Goal: Task Accomplishment & Management: Manage account settings

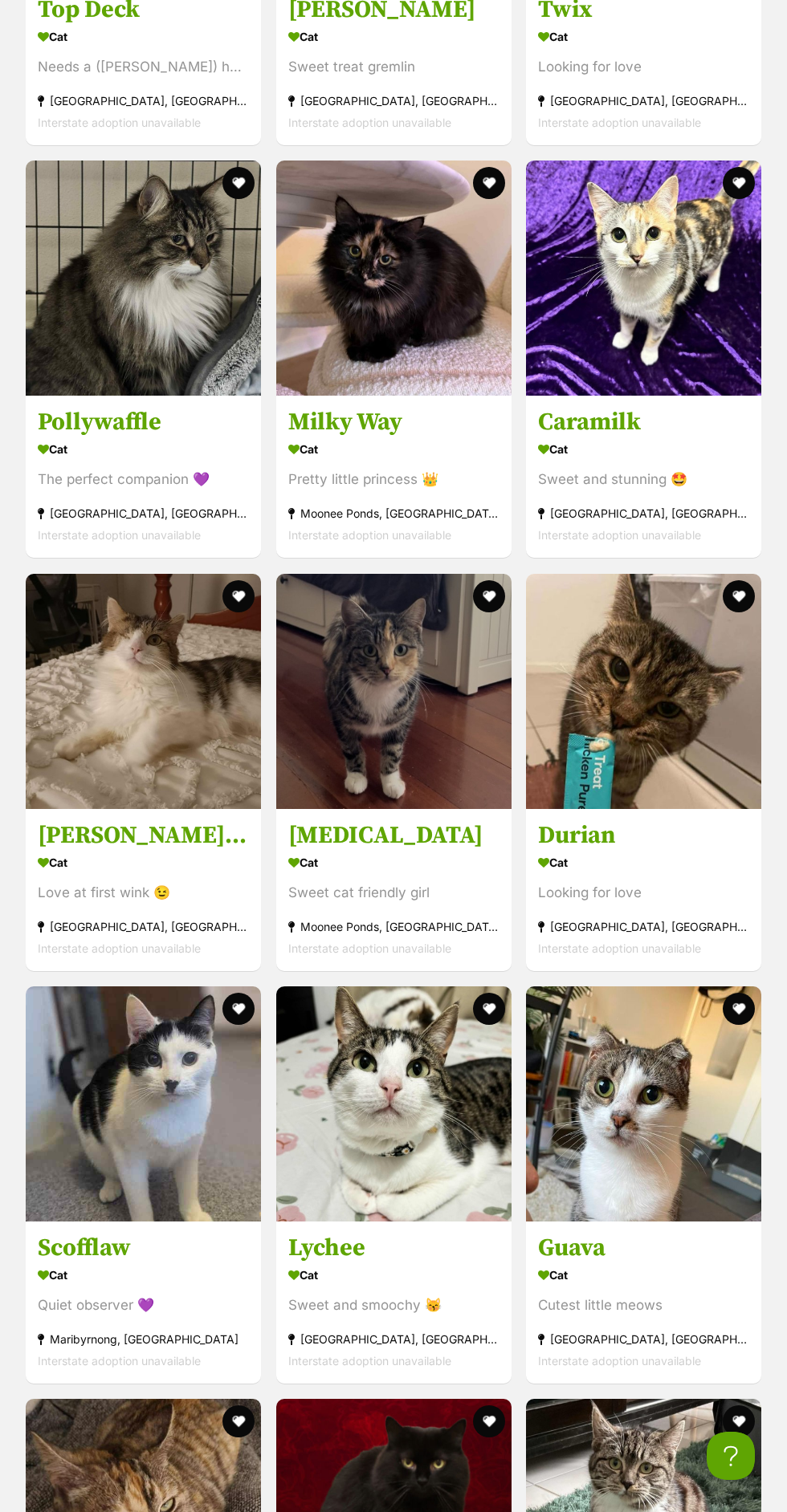
scroll to position [2099, 0]
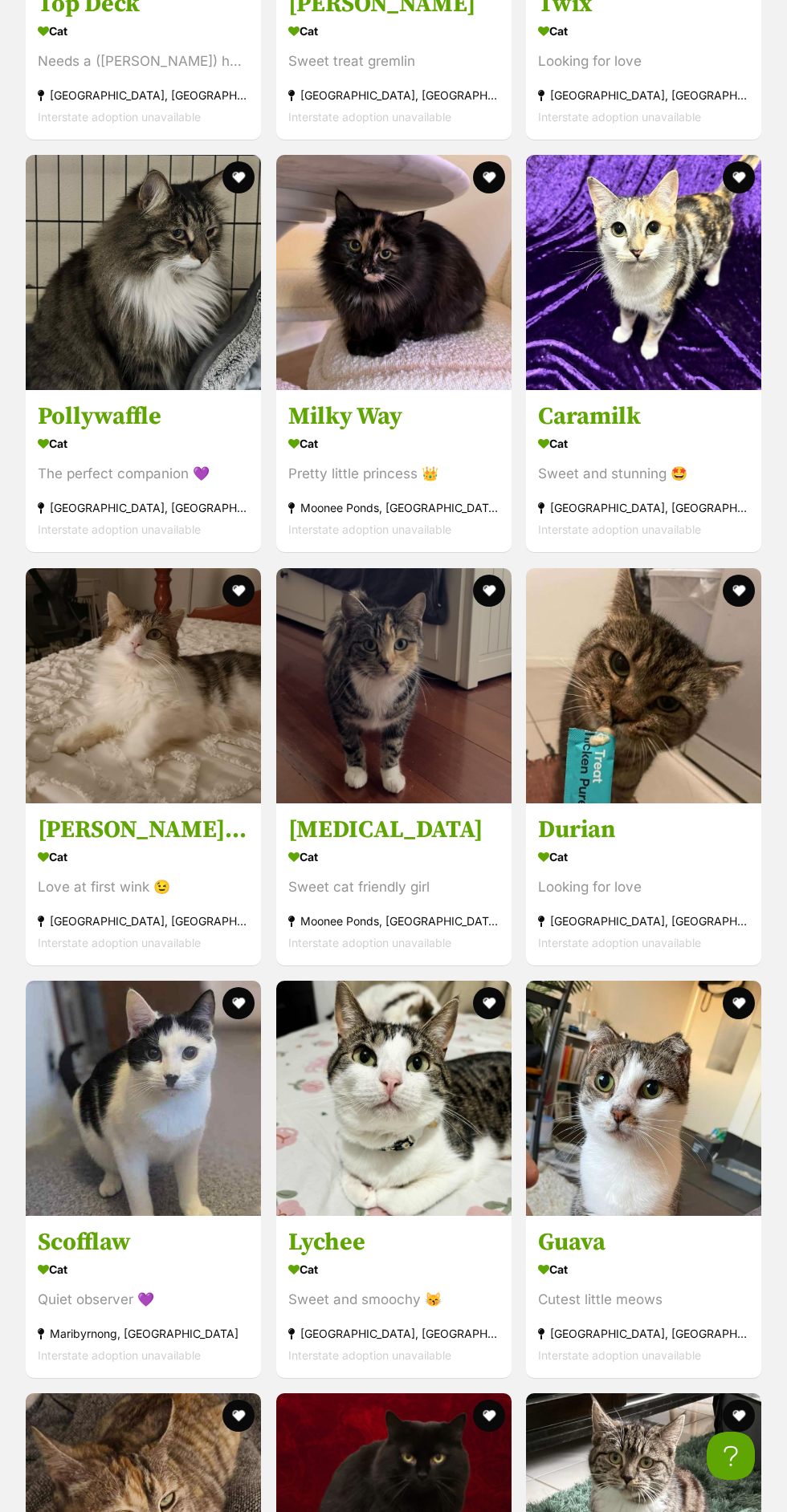
click at [220, 738] on img at bounding box center [143, 686] width 235 height 235
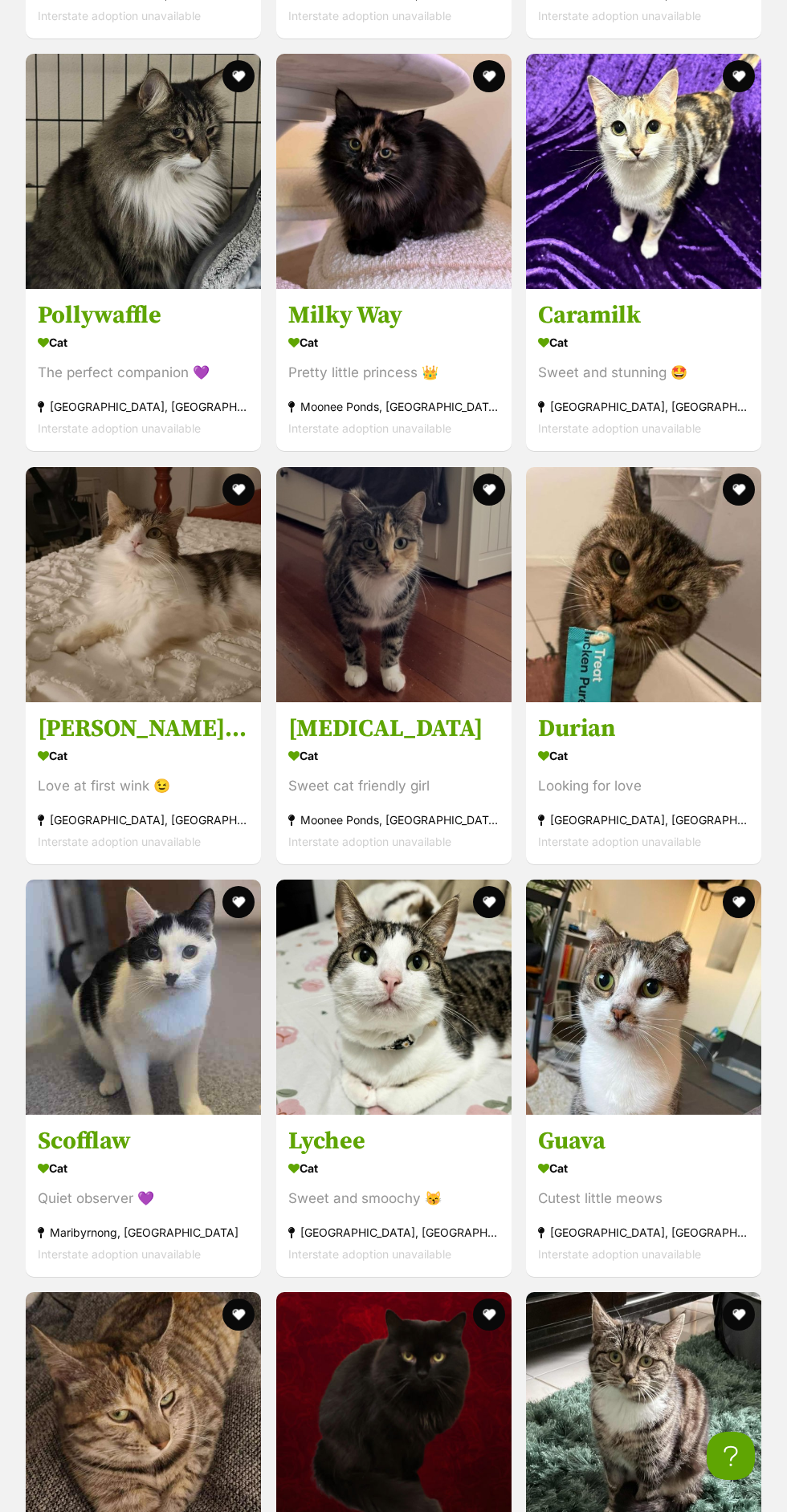
scroll to position [2222, 0]
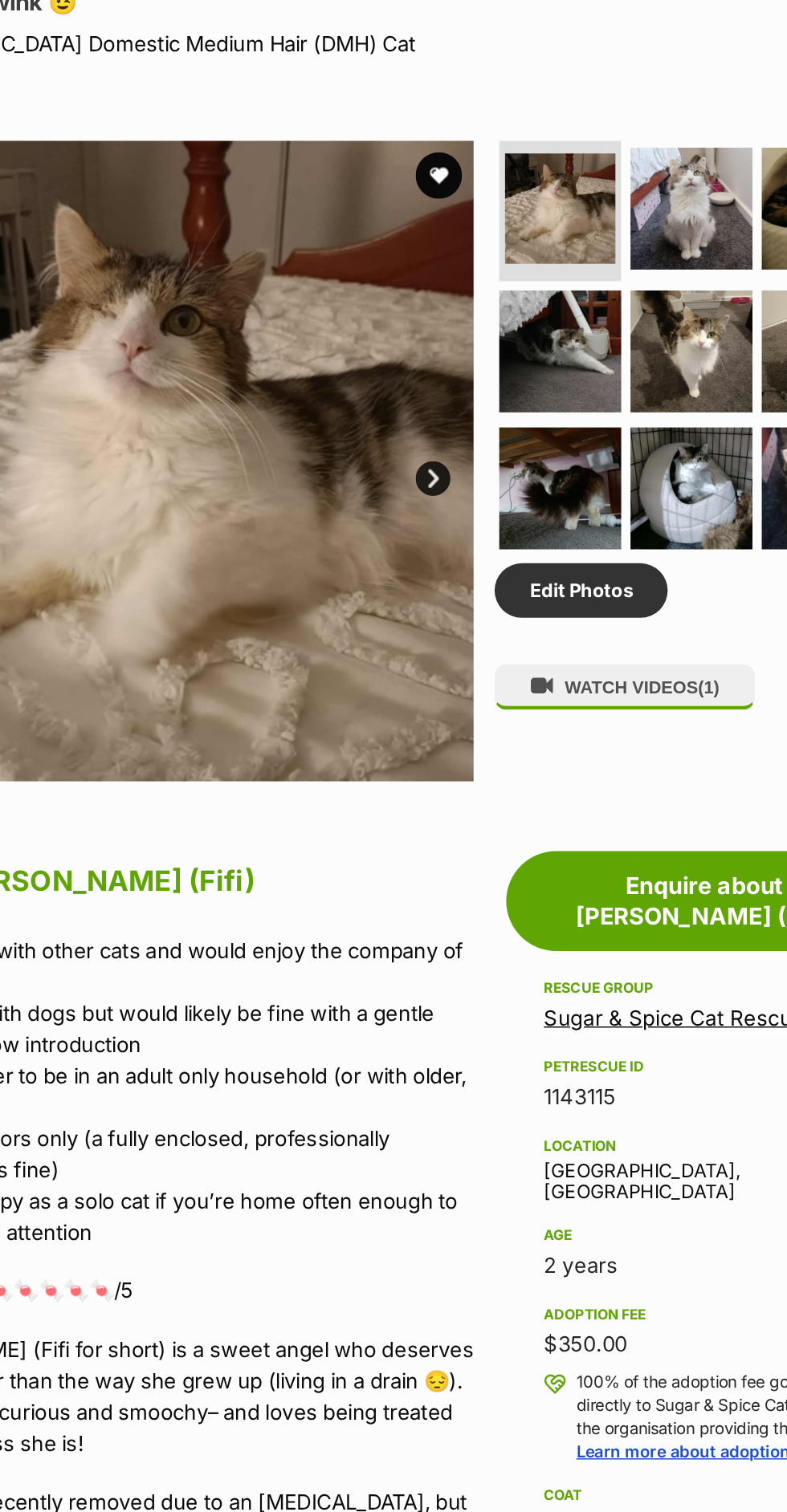
scroll to position [482, 0]
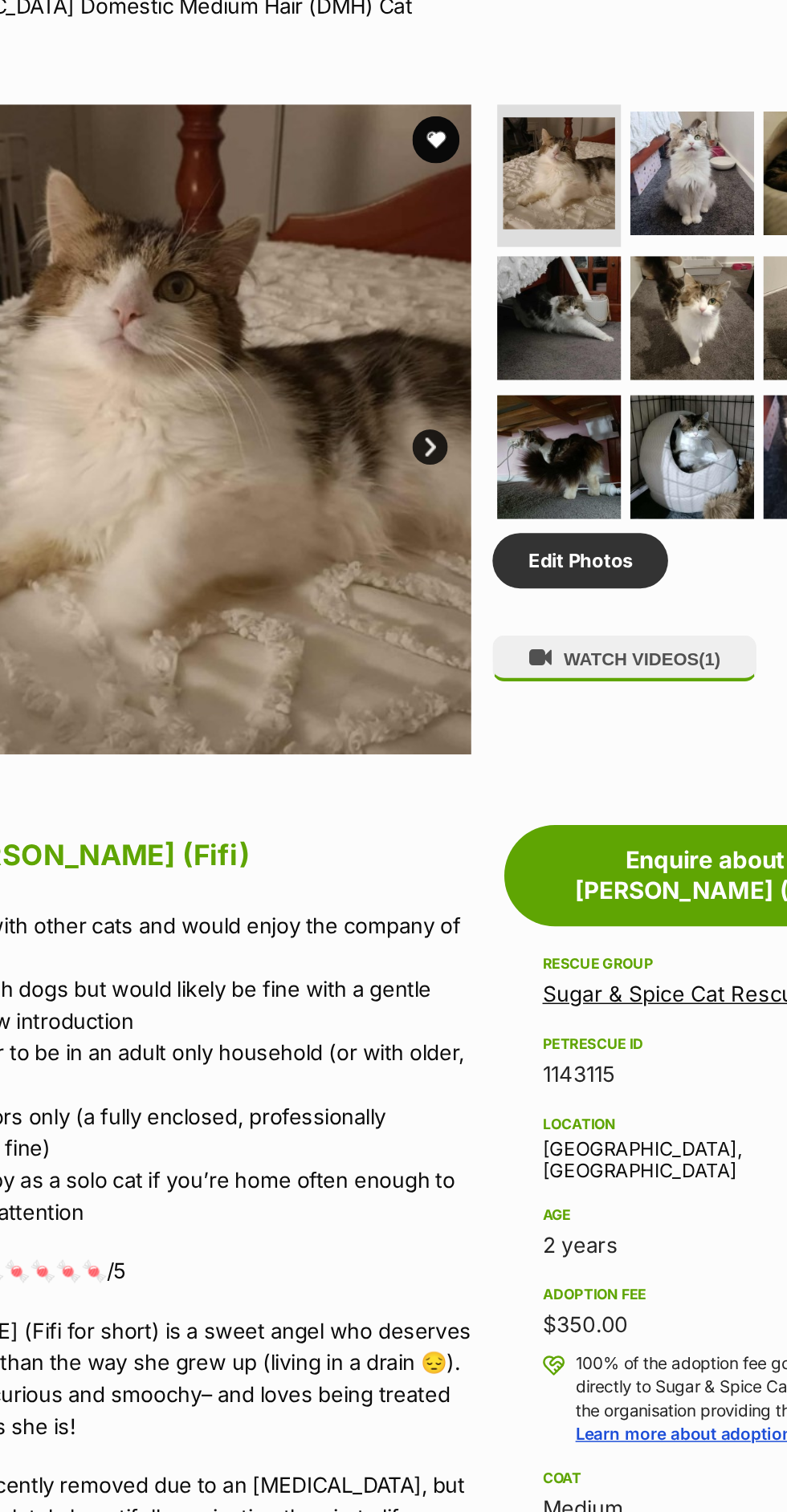
click at [445, 683] on link "Next" at bounding box center [439, 675] width 24 height 24
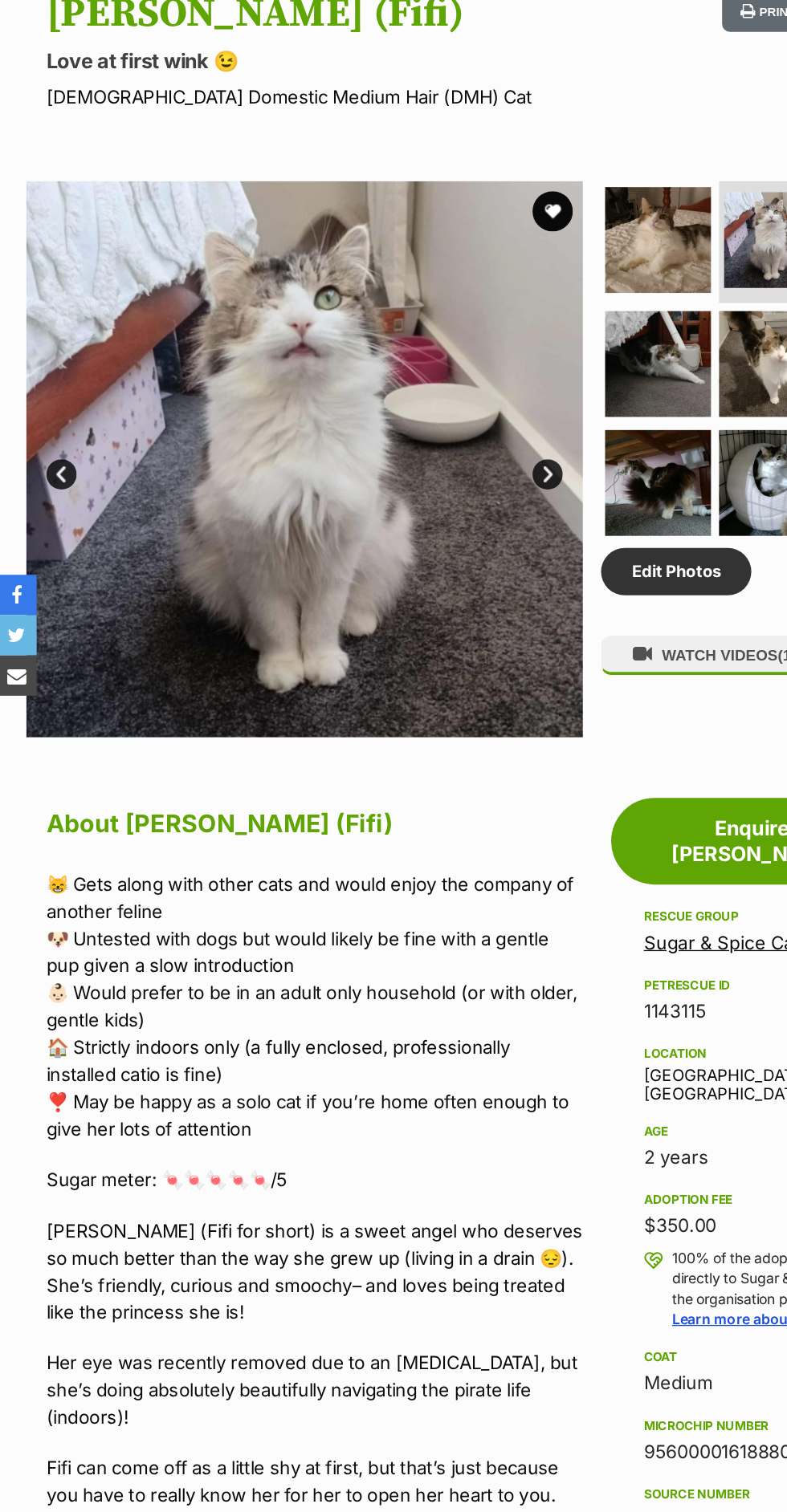
scroll to position [448, 0]
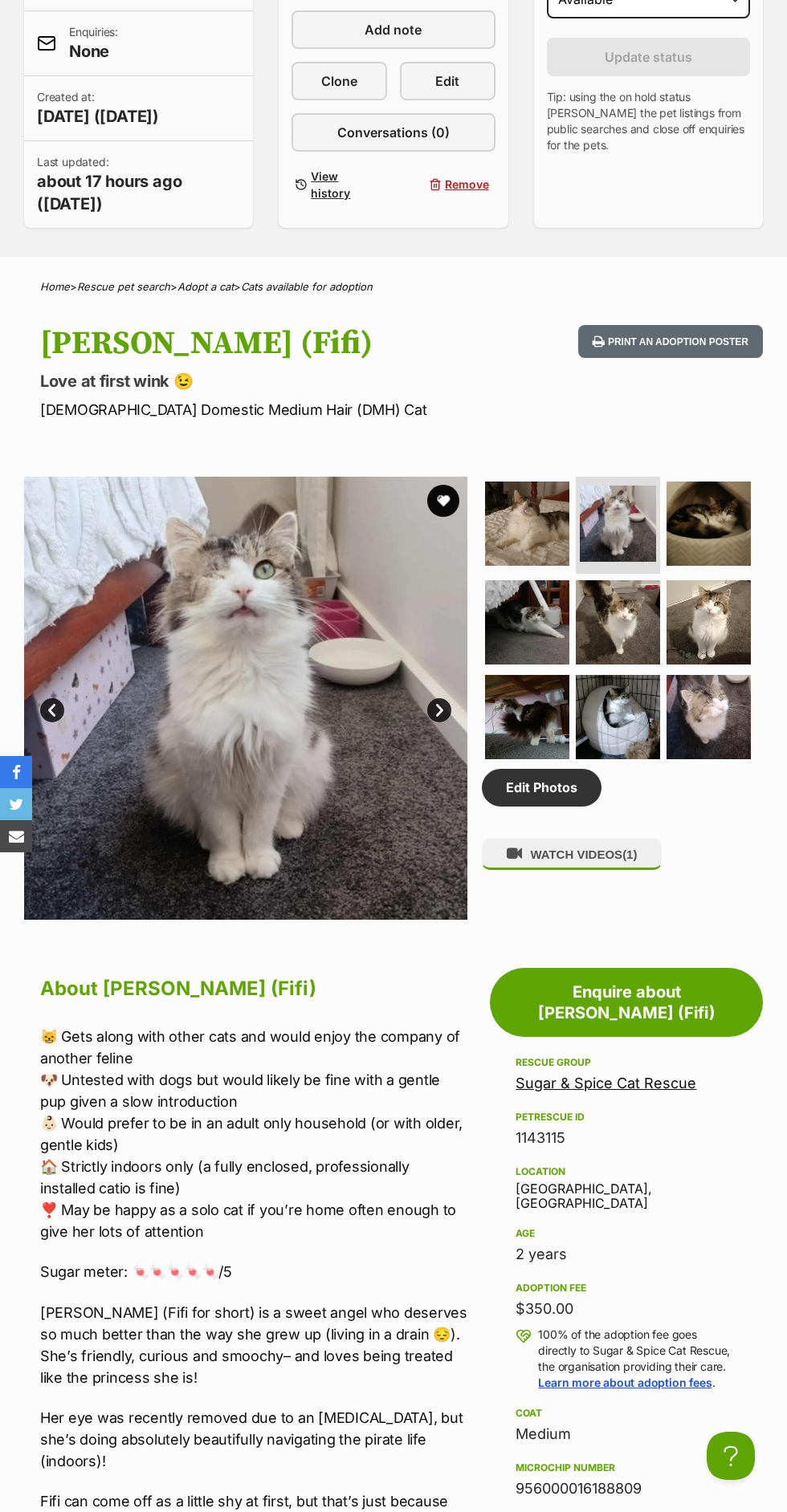
click at [735, 513] on img at bounding box center [708, 523] width 84 height 84
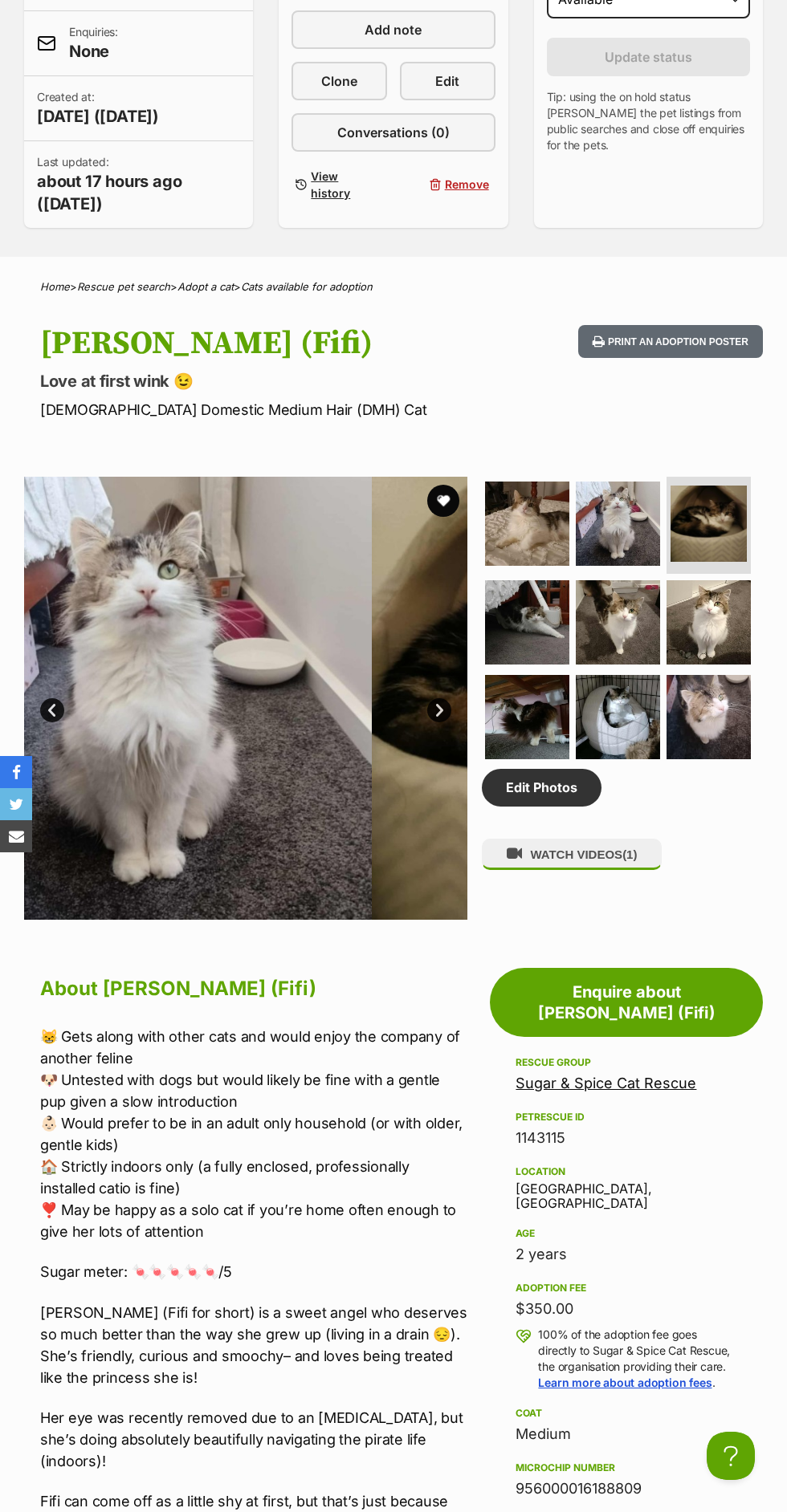
scroll to position [0, 0]
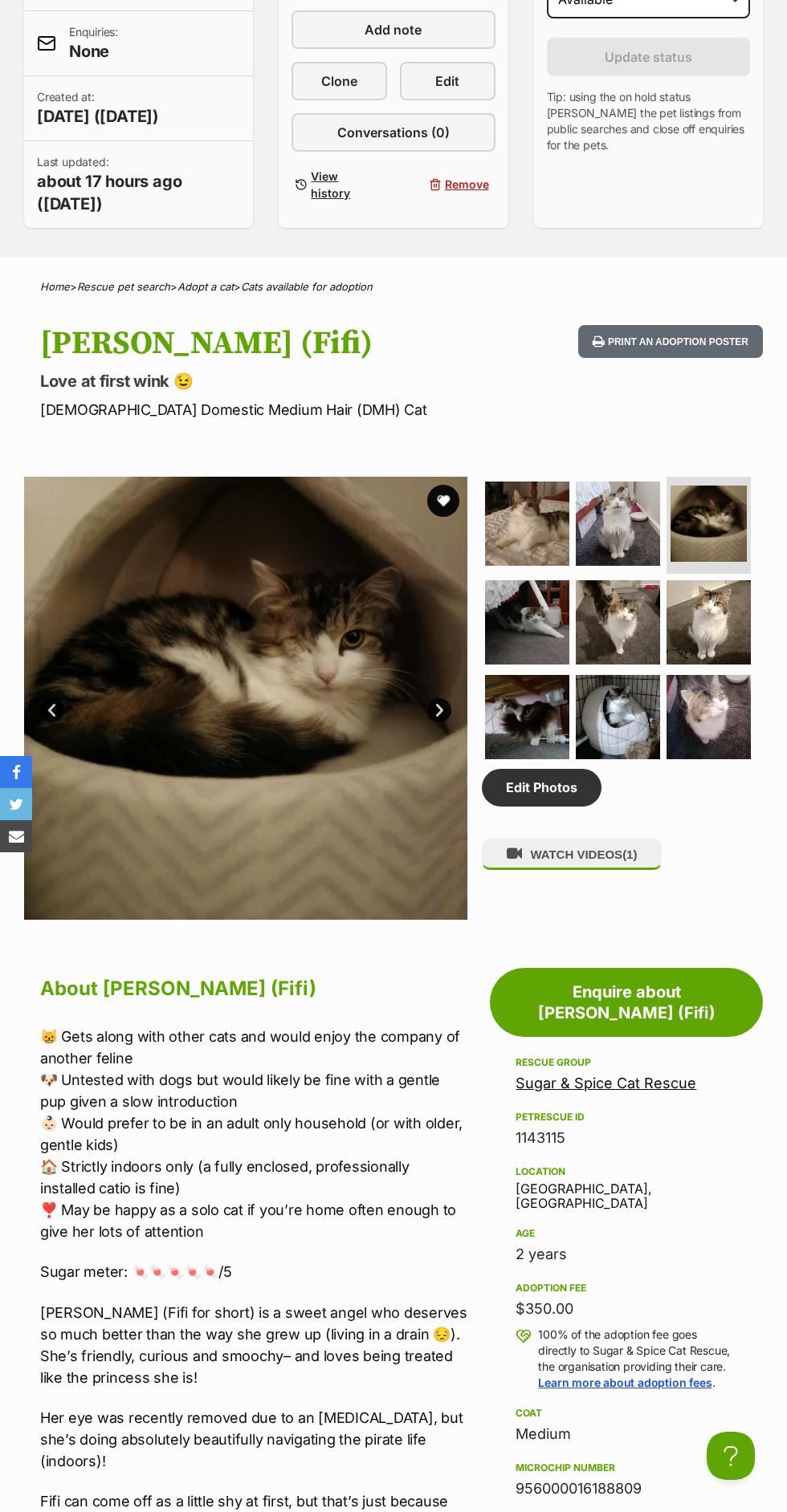
click at [522, 657] on img at bounding box center [527, 622] width 84 height 84
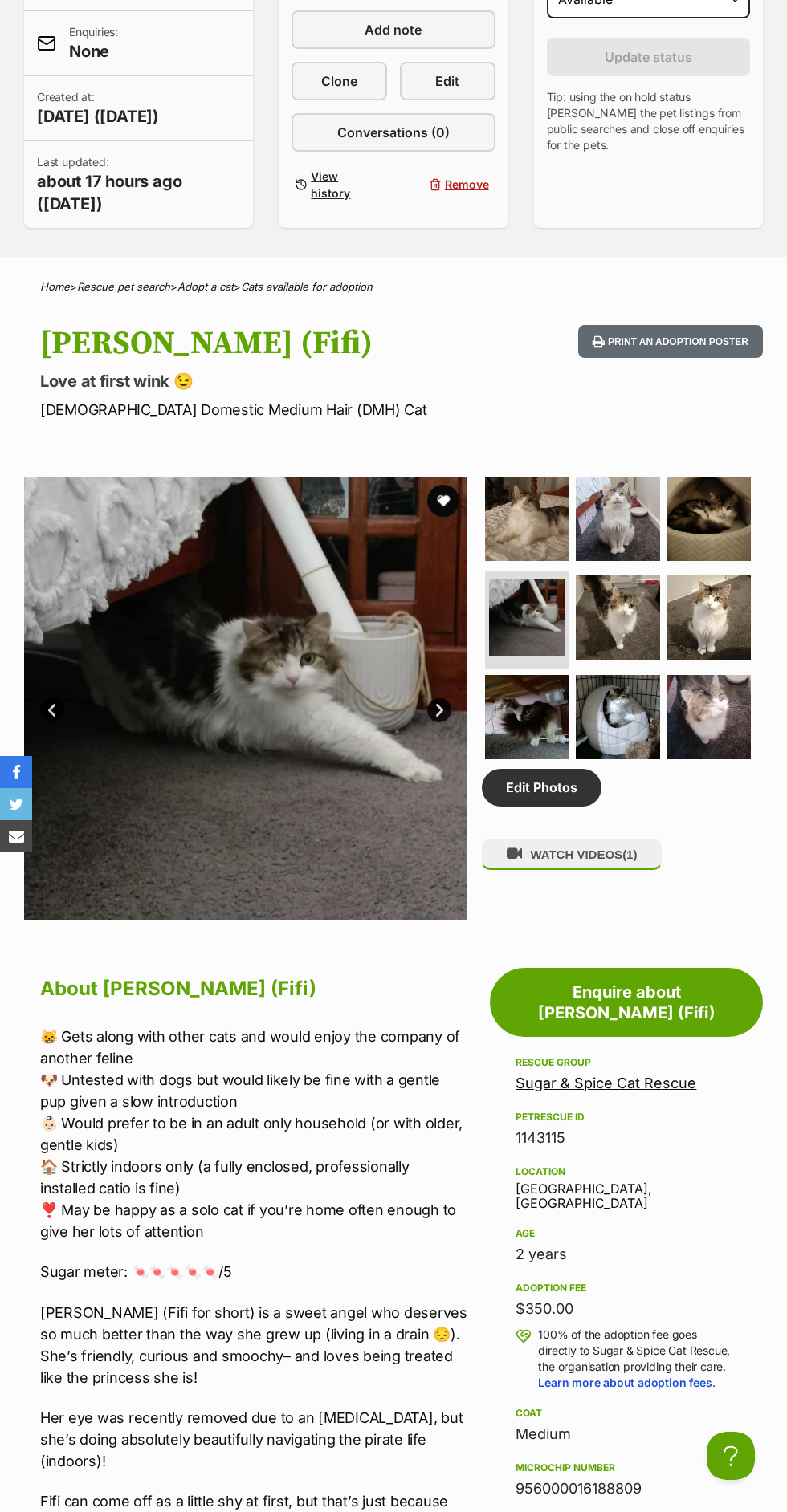
click at [644, 652] on img at bounding box center [617, 617] width 84 height 84
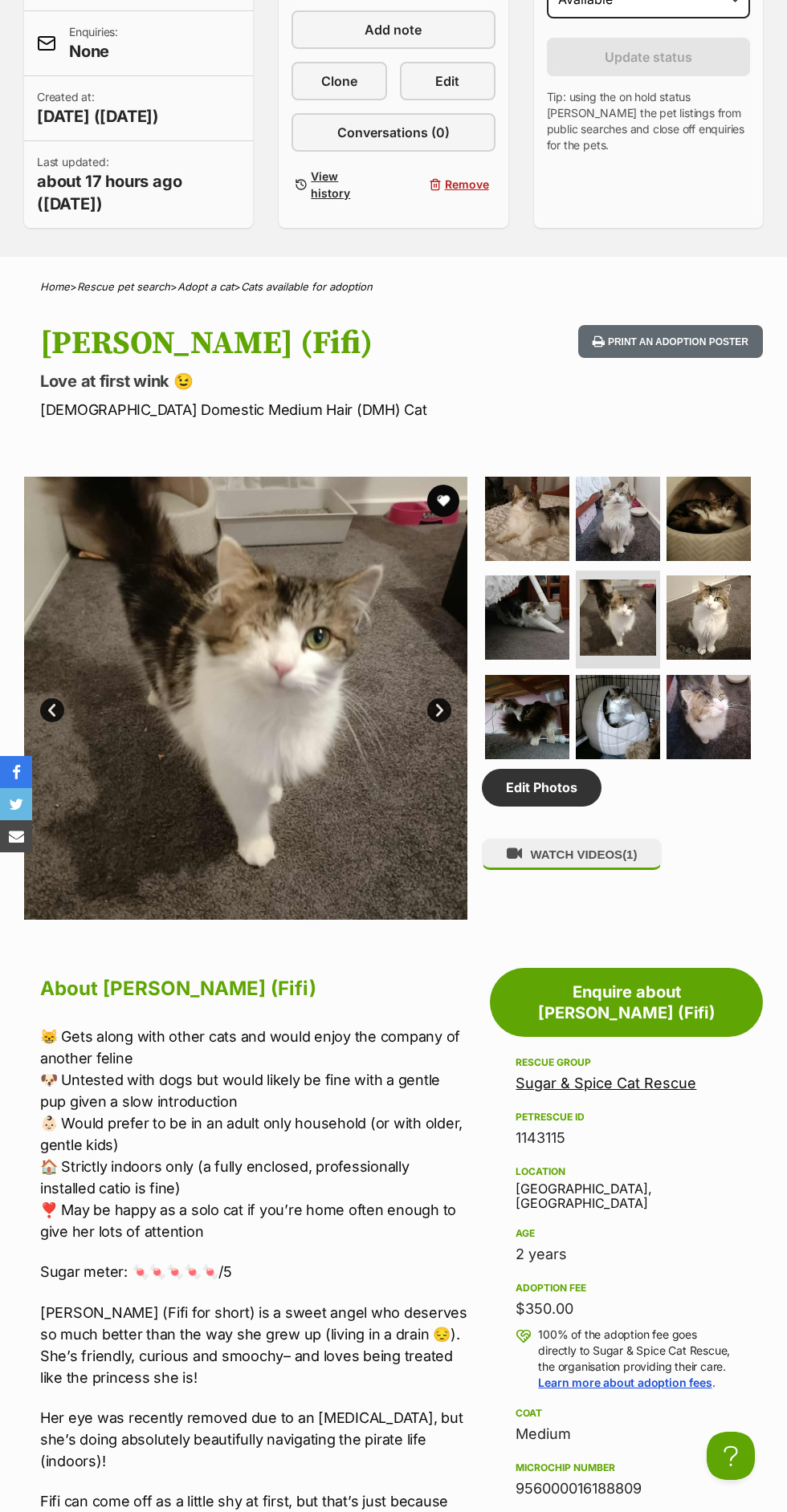
click at [734, 634] on img at bounding box center [708, 617] width 84 height 84
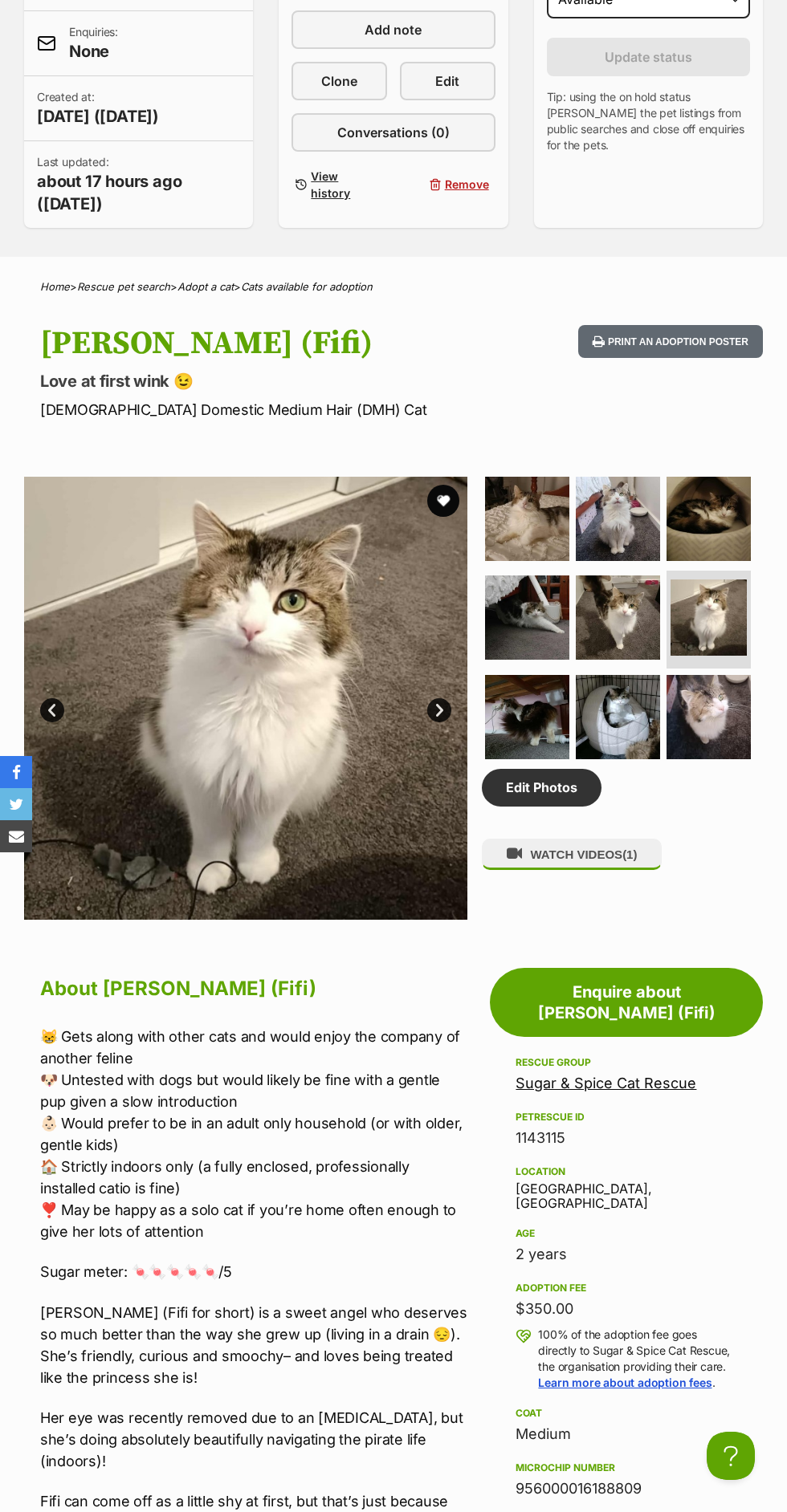
click at [534, 749] on img at bounding box center [527, 717] width 84 height 84
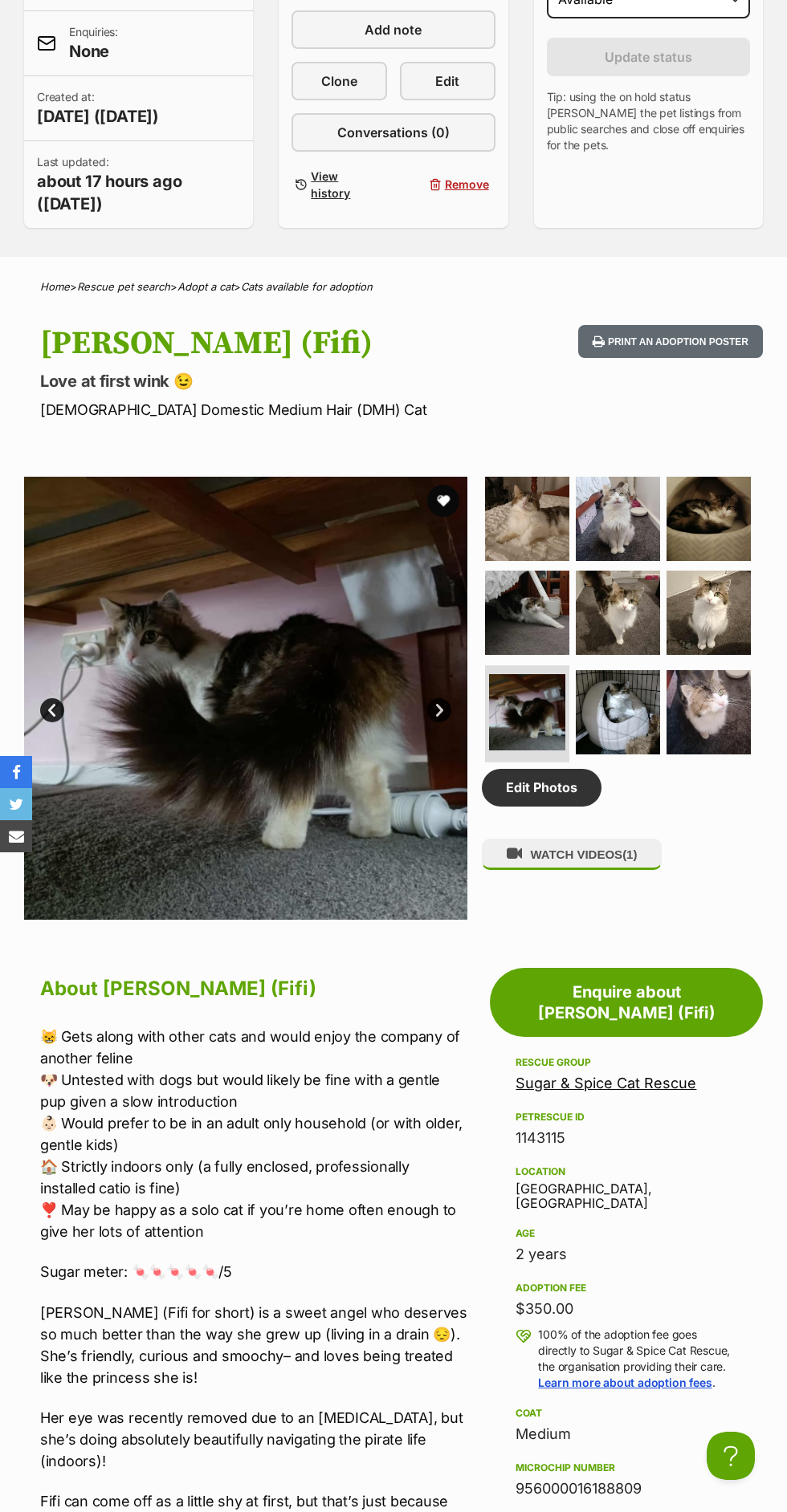
click at [616, 721] on img at bounding box center [617, 712] width 84 height 84
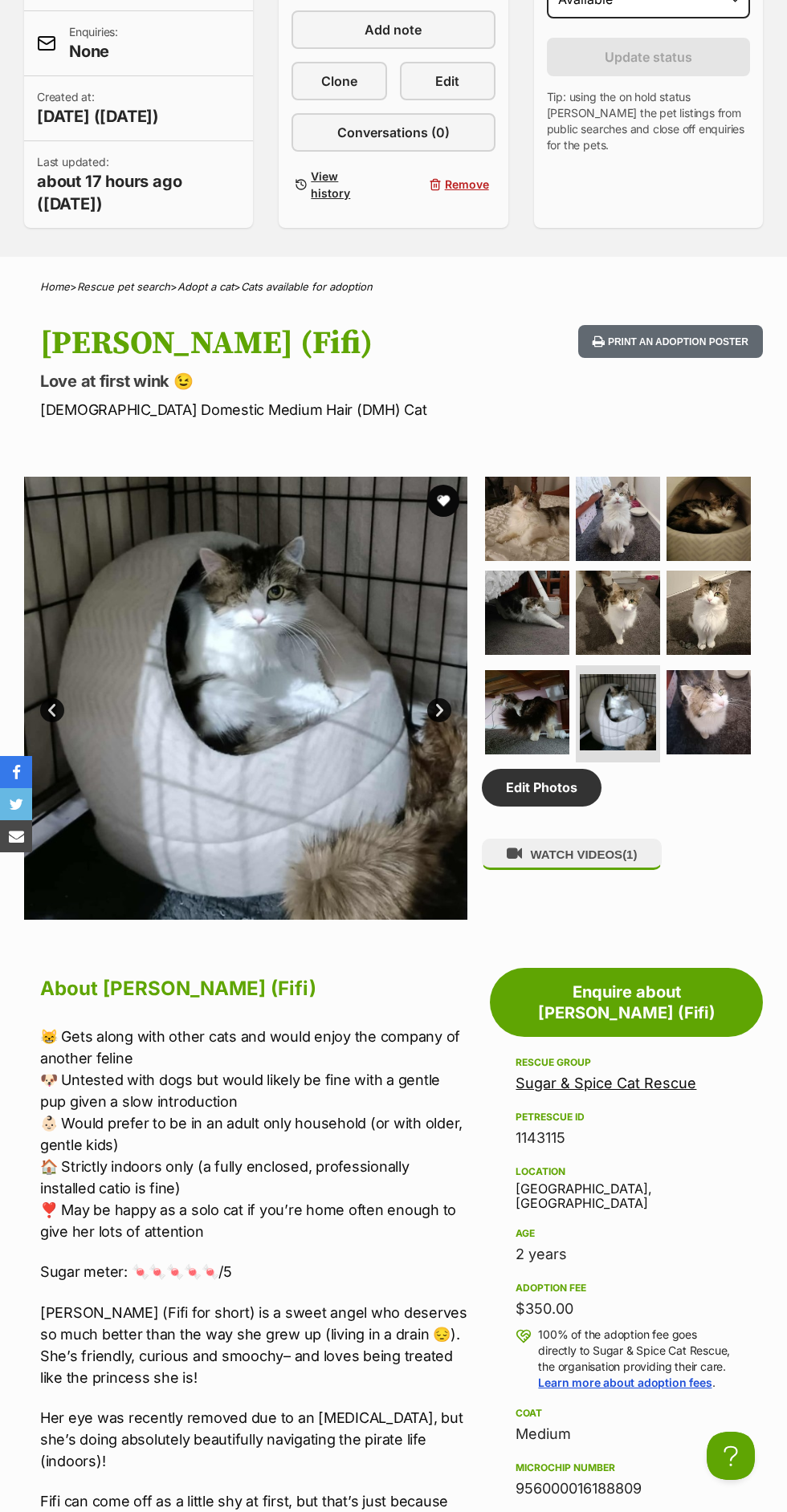
click at [707, 696] on img at bounding box center [708, 712] width 84 height 84
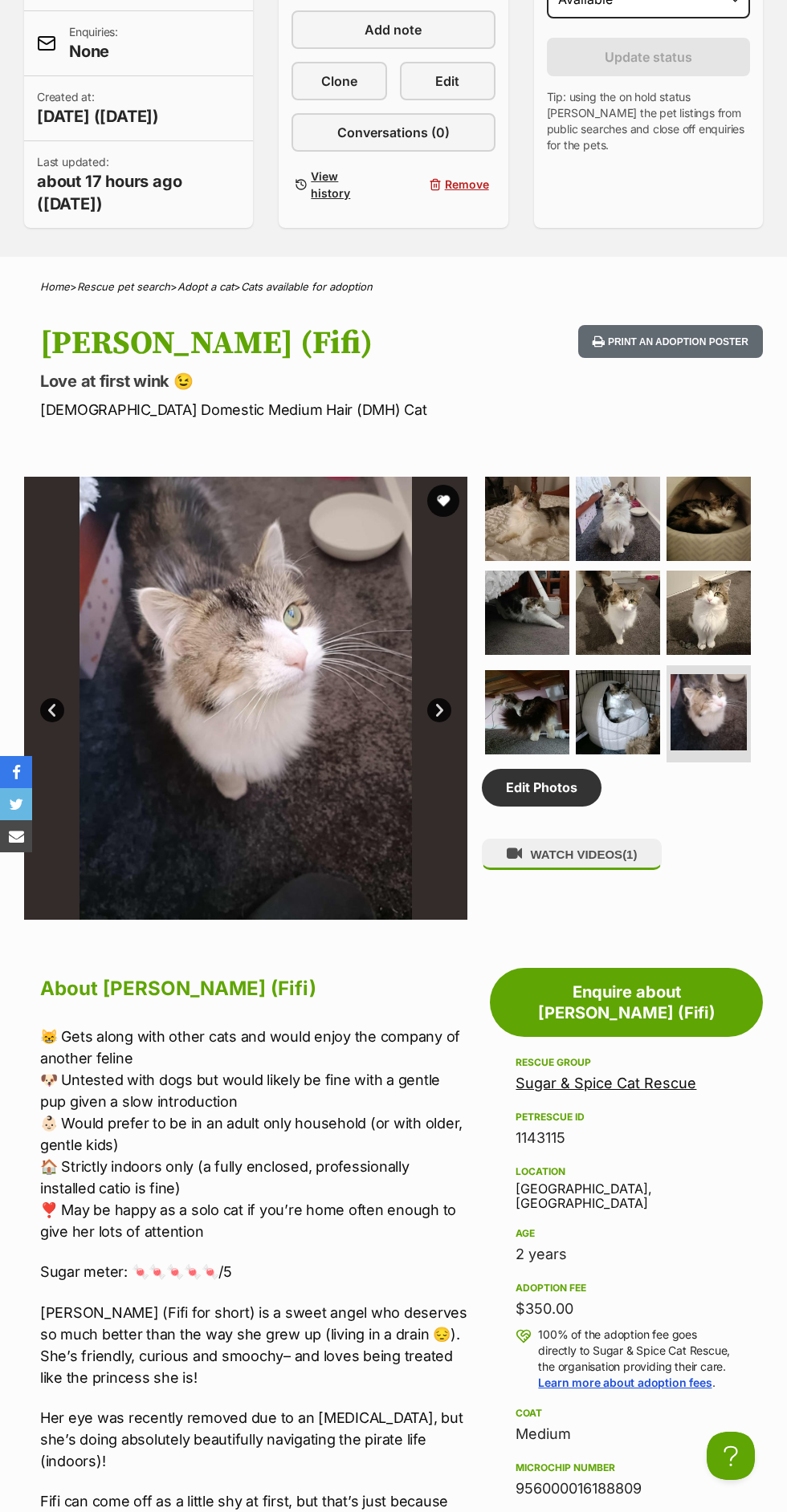
click at [651, 555] on img at bounding box center [617, 519] width 84 height 84
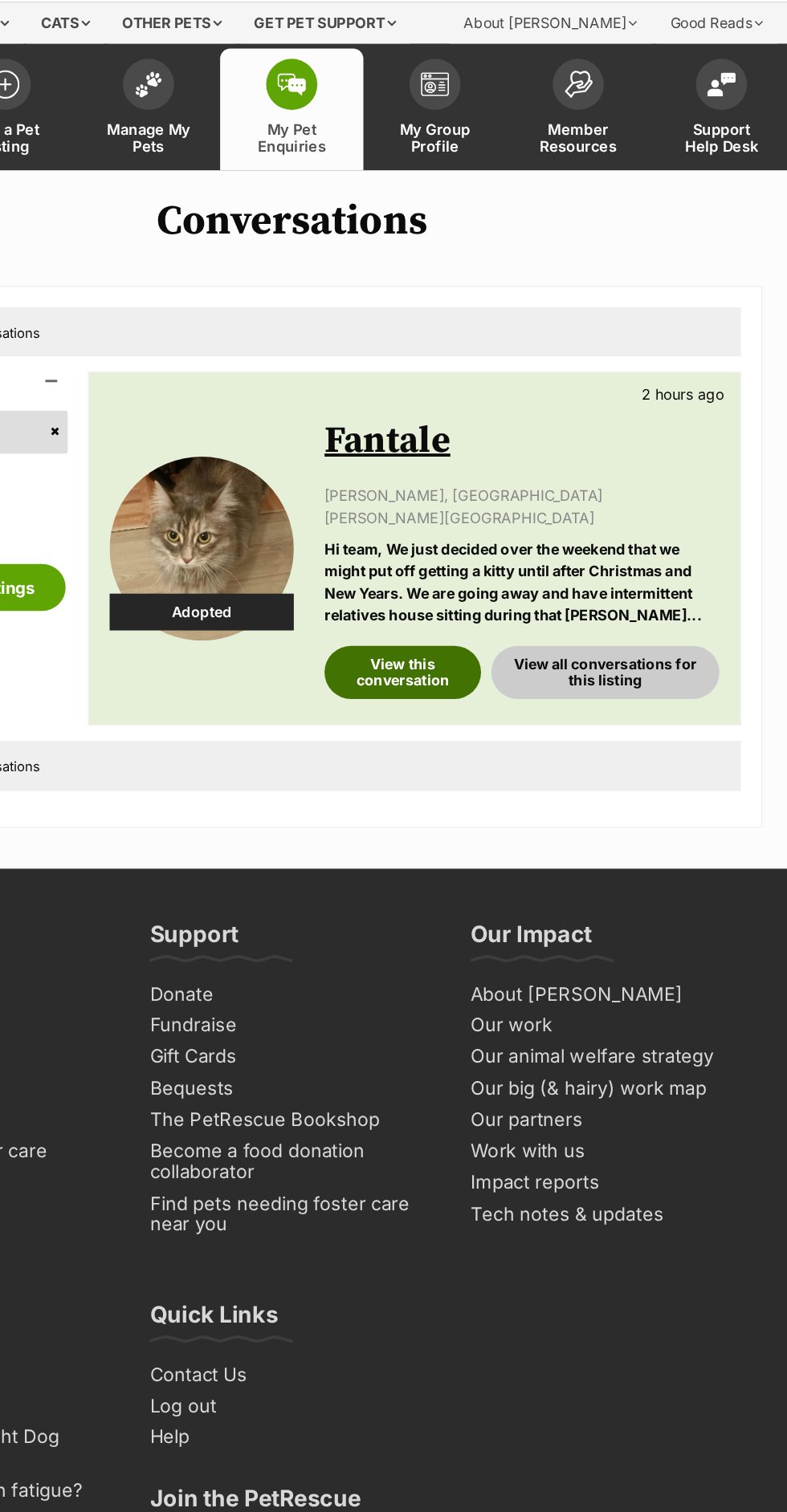
click at [515, 578] on link "View this conversation" at bounding box center [481, 576] width 123 height 42
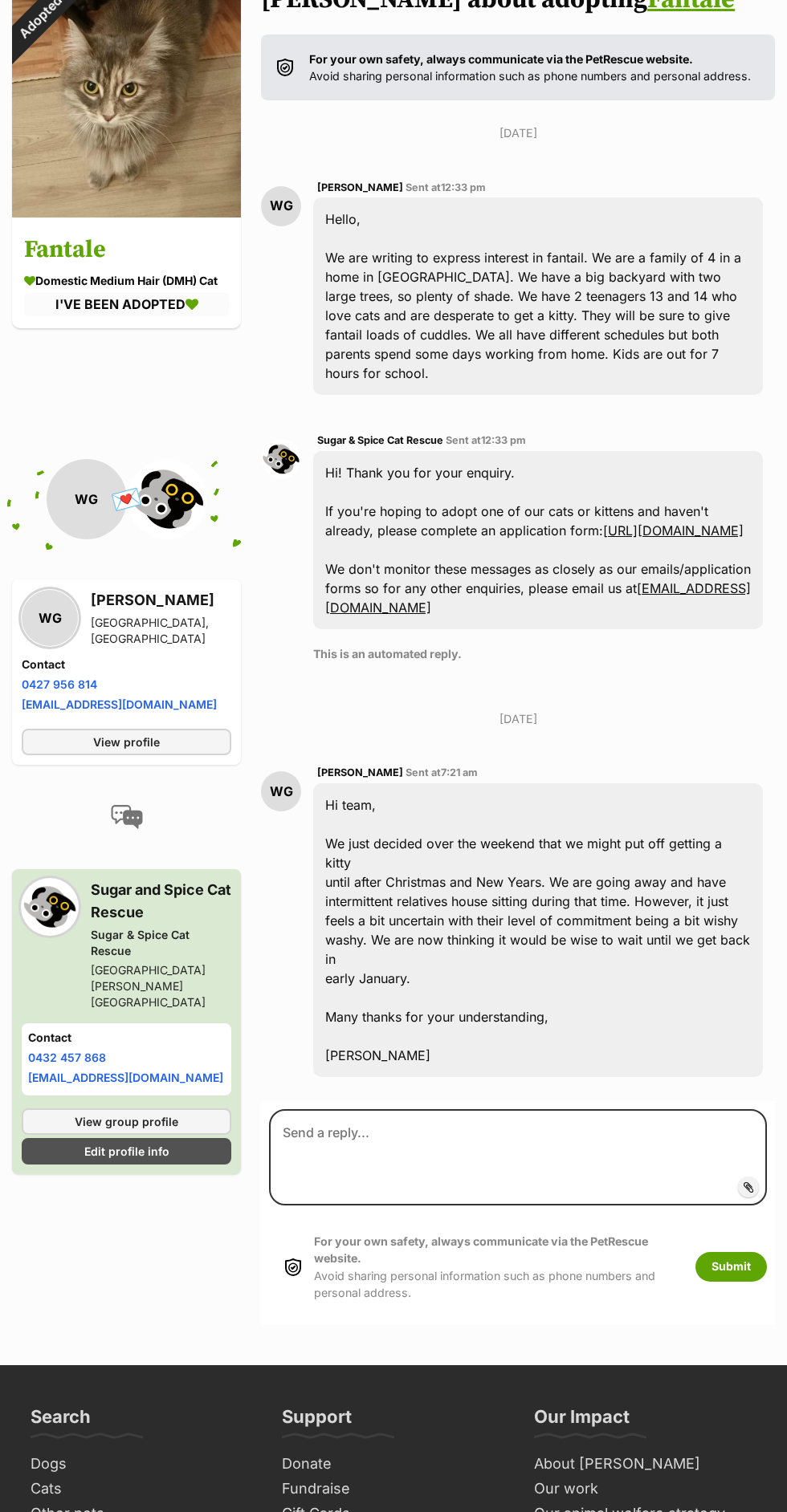
scroll to position [254, 0]
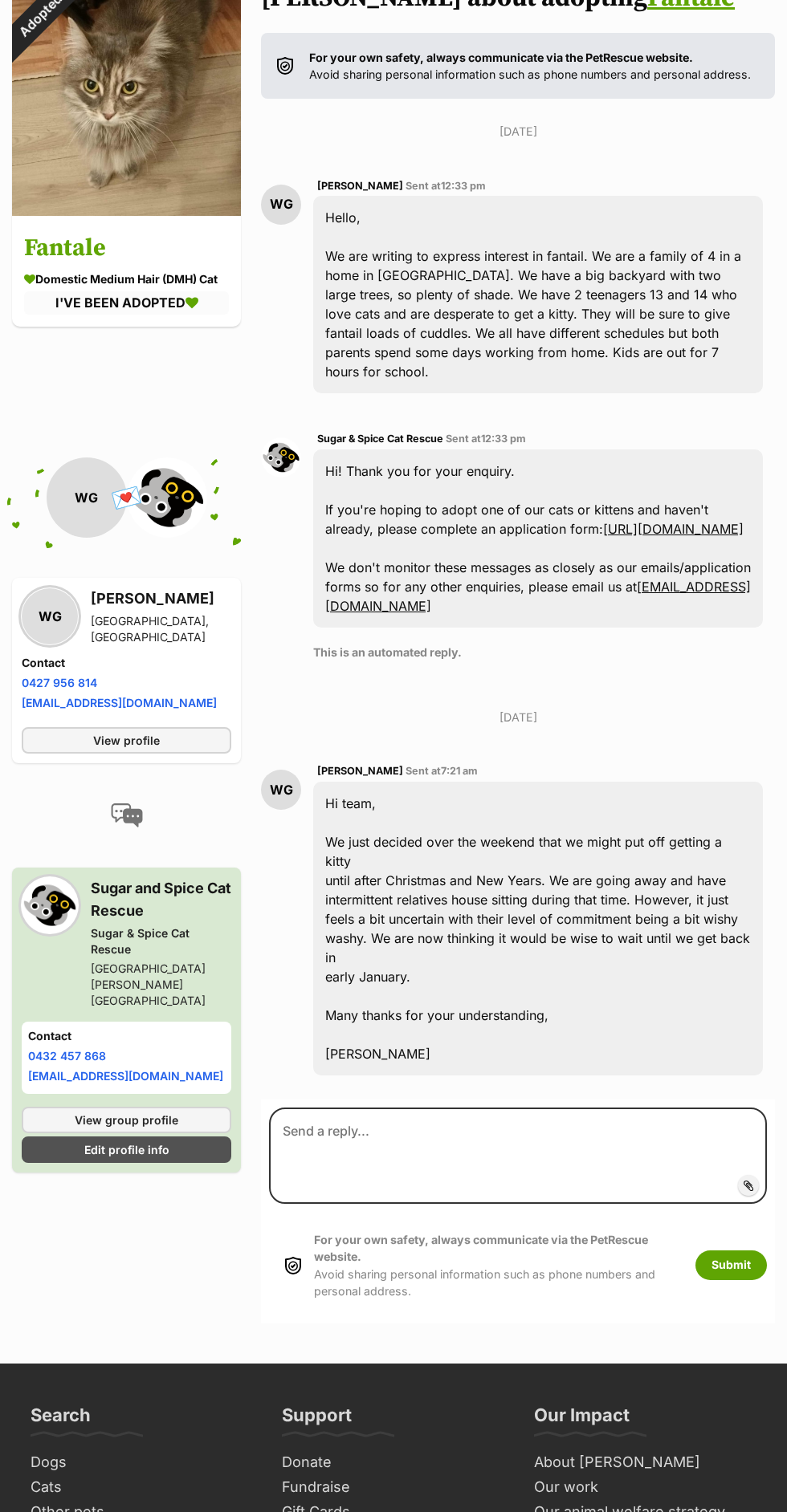
click at [711, 727] on div "[DATE] WG [PERSON_NAME] Sent at 12:33 pm Hello, We are writing to express inter…" at bounding box center [518, 605] width 513 height 965
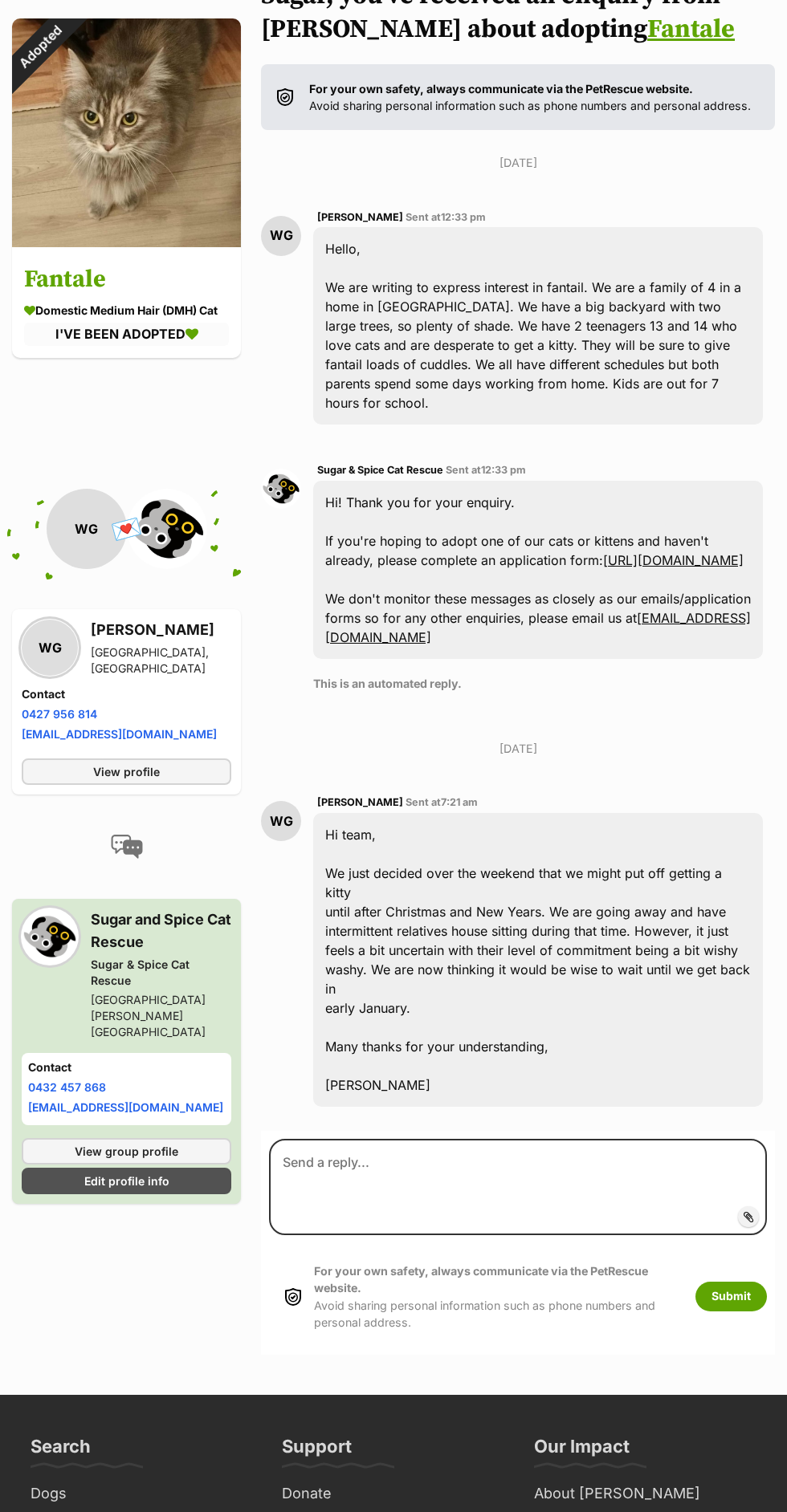
scroll to position [0, 0]
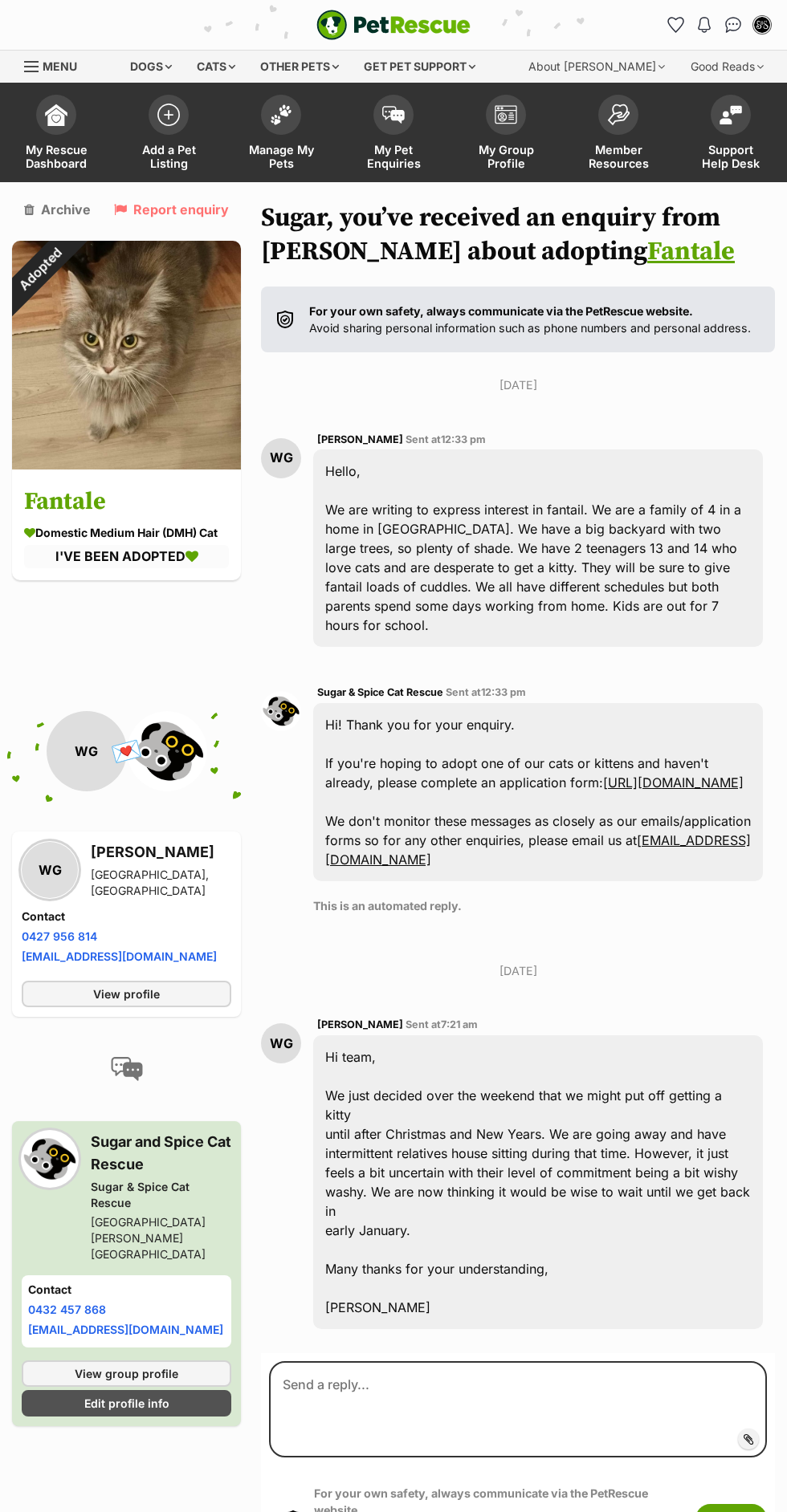
click at [406, 123] on span at bounding box center [393, 115] width 40 height 40
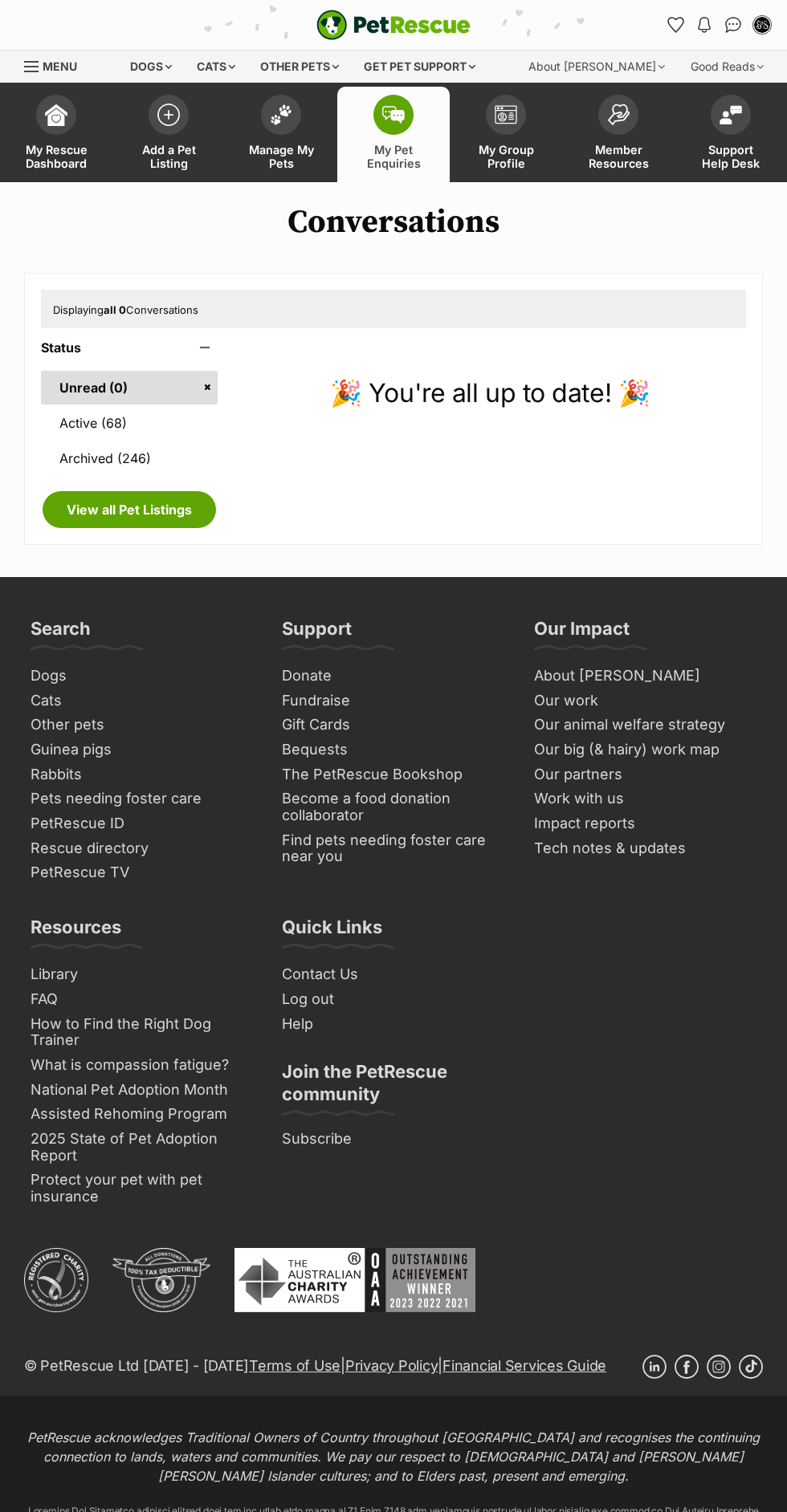
click at [171, 424] on link "Active (68)" at bounding box center [129, 423] width 177 height 34
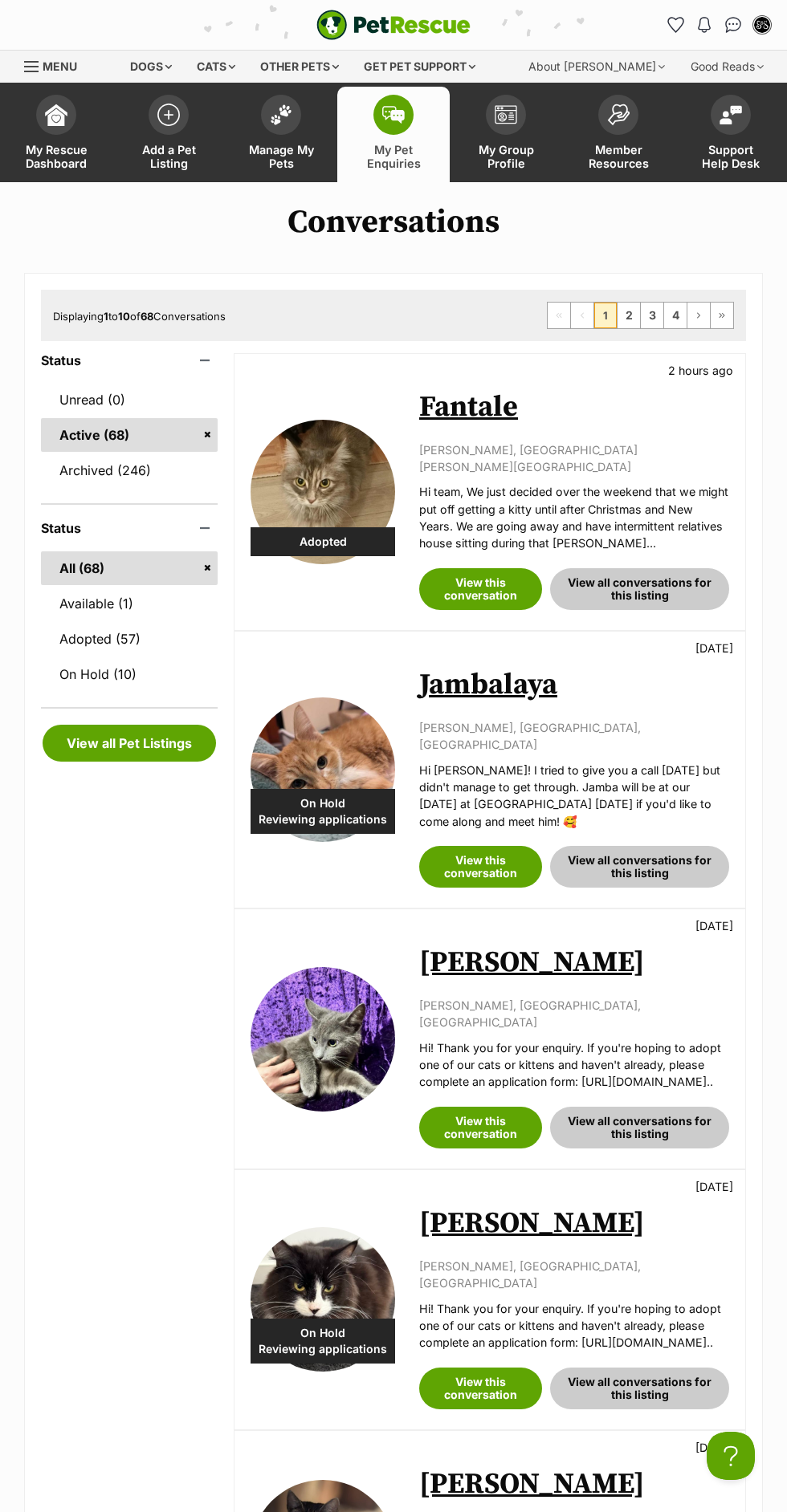
click at [370, 163] on span "My Pet Enquiries" at bounding box center [393, 156] width 72 height 28
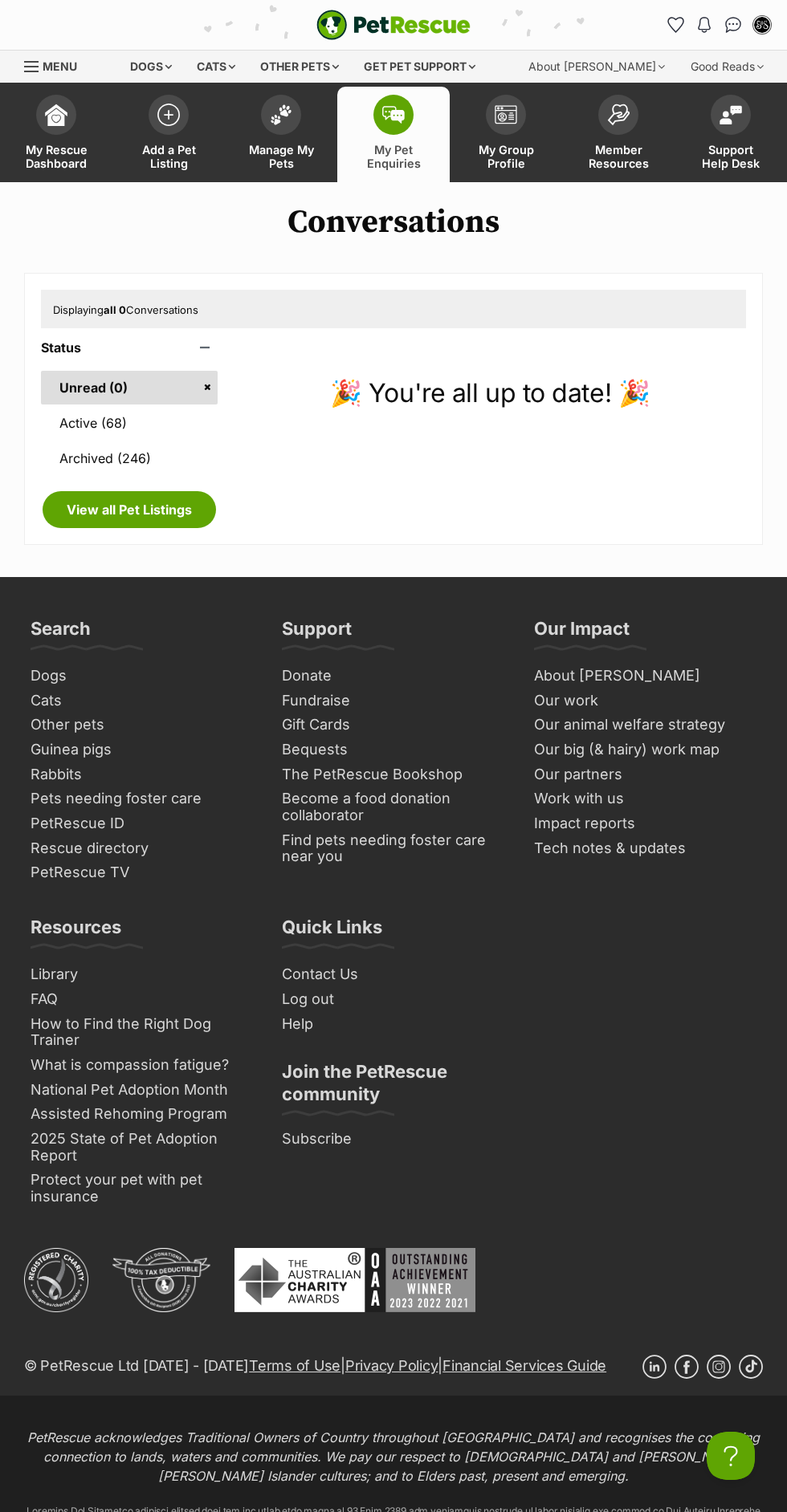
click at [296, 152] on span "Manage My Pets" at bounding box center [281, 156] width 72 height 28
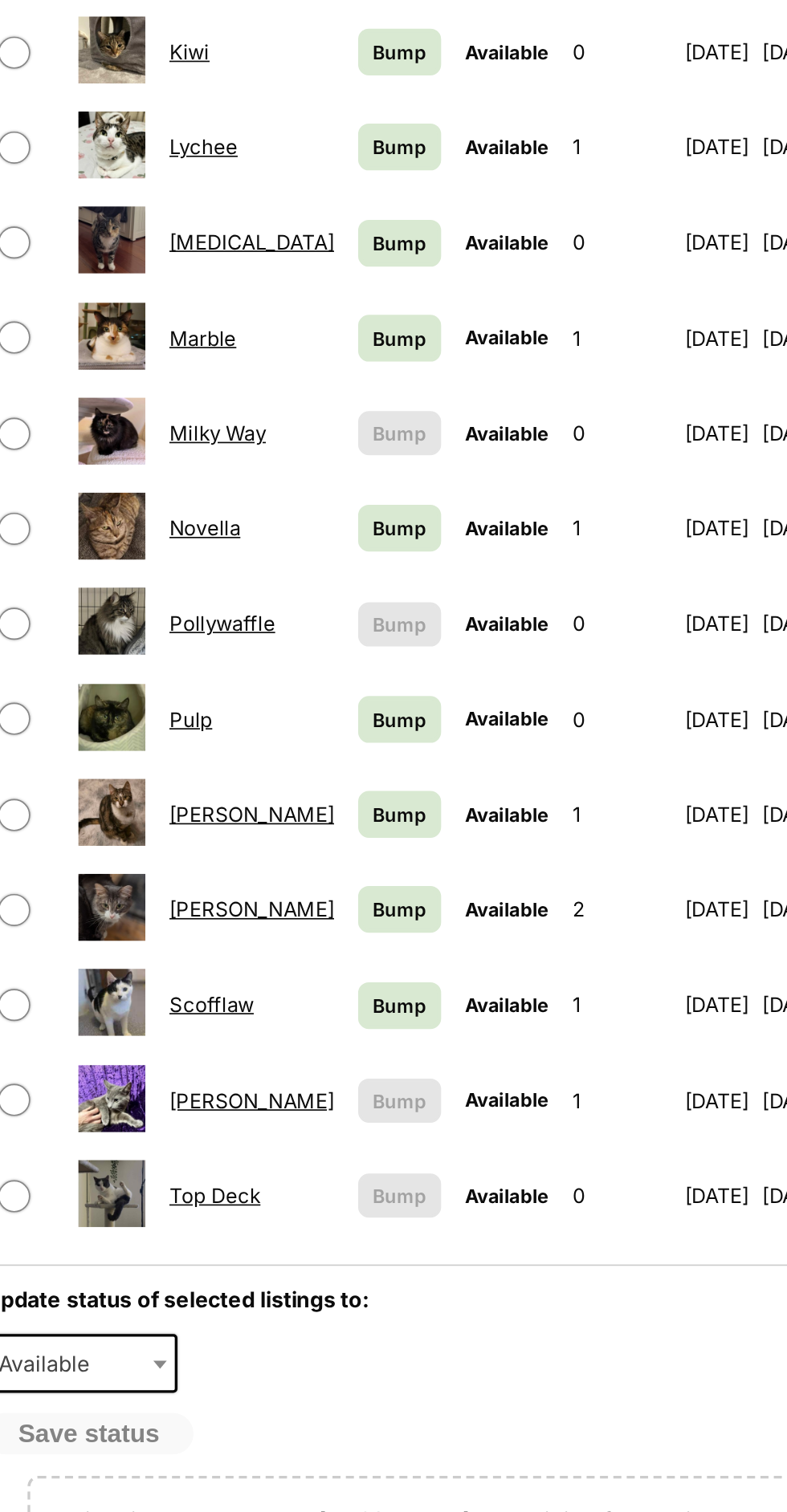
scroll to position [279, 0]
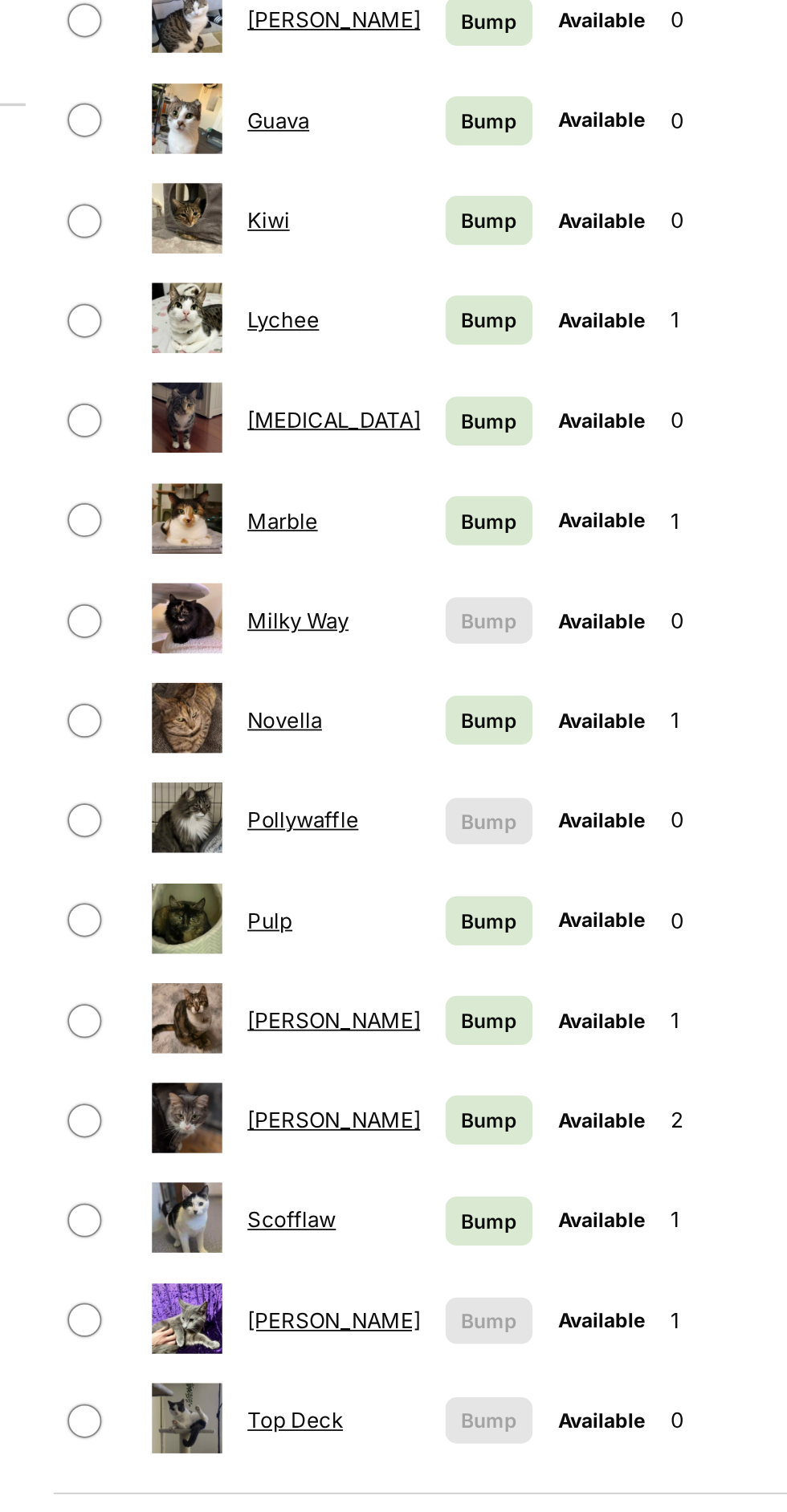
click at [370, 640] on link "Lychee" at bounding box center [365, 647] width 41 height 15
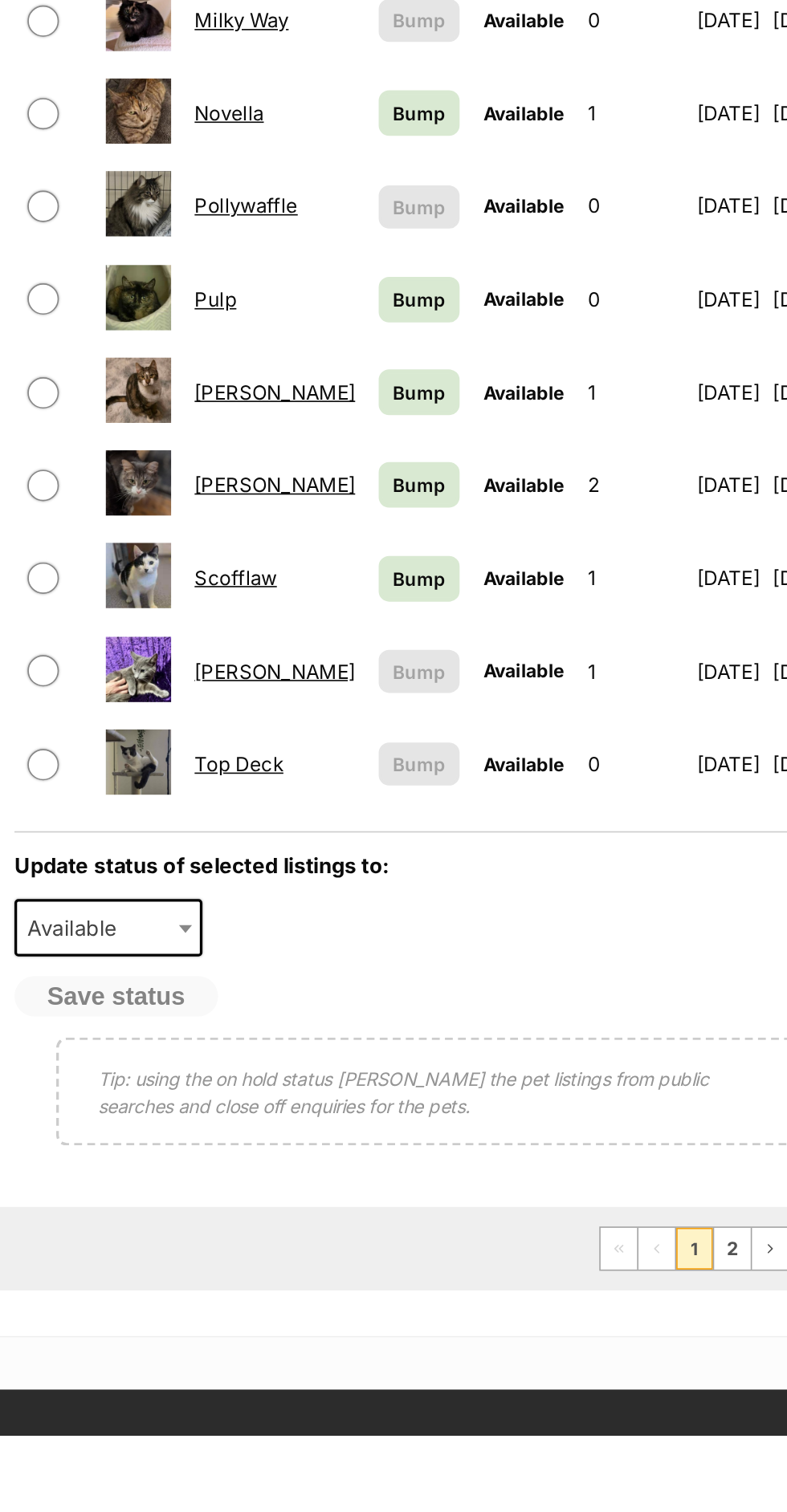
scroll to position [457, 0]
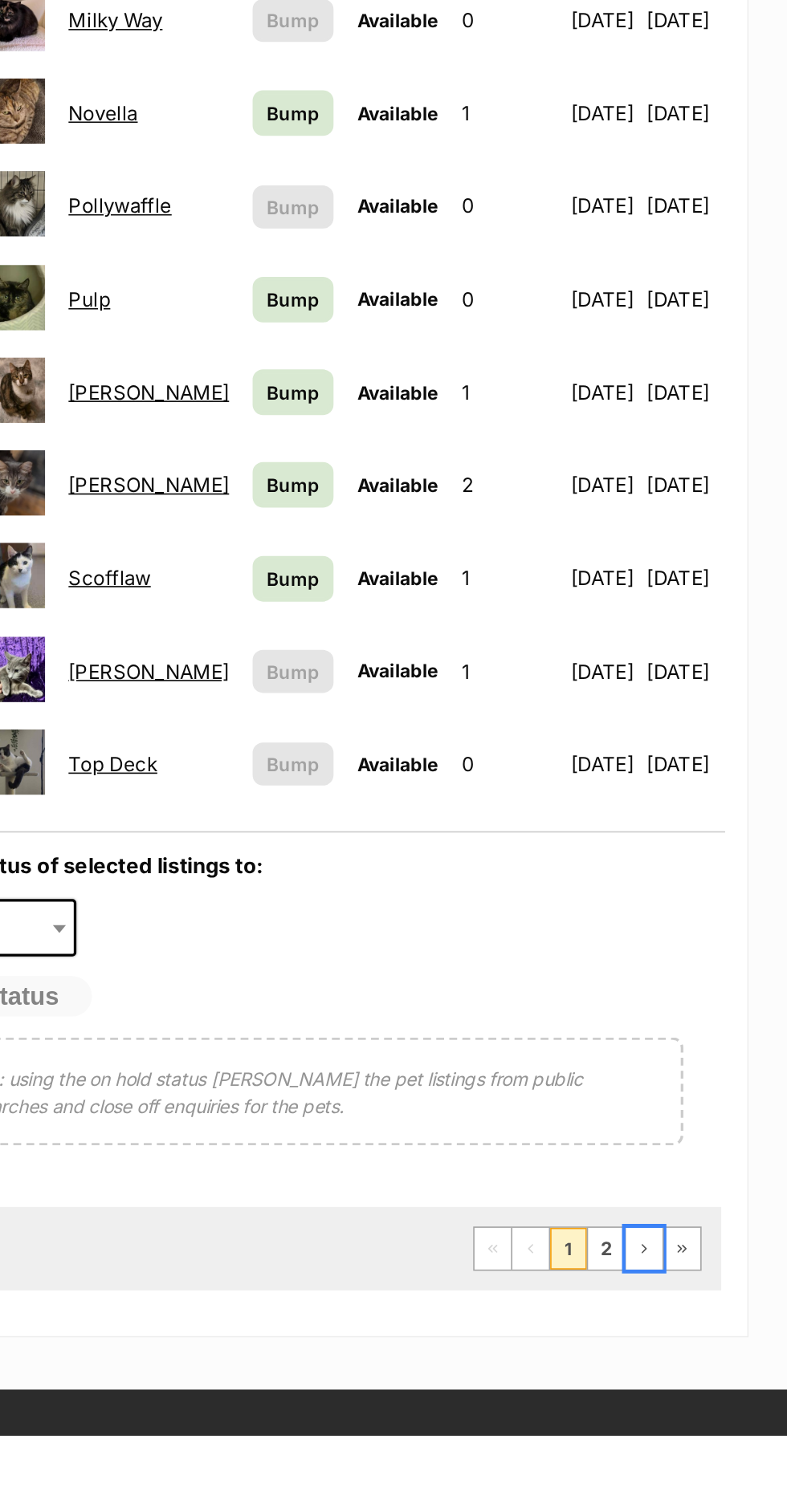
click at [698, 1393] on span "Next page" at bounding box center [698, 1397] width 10 height 10
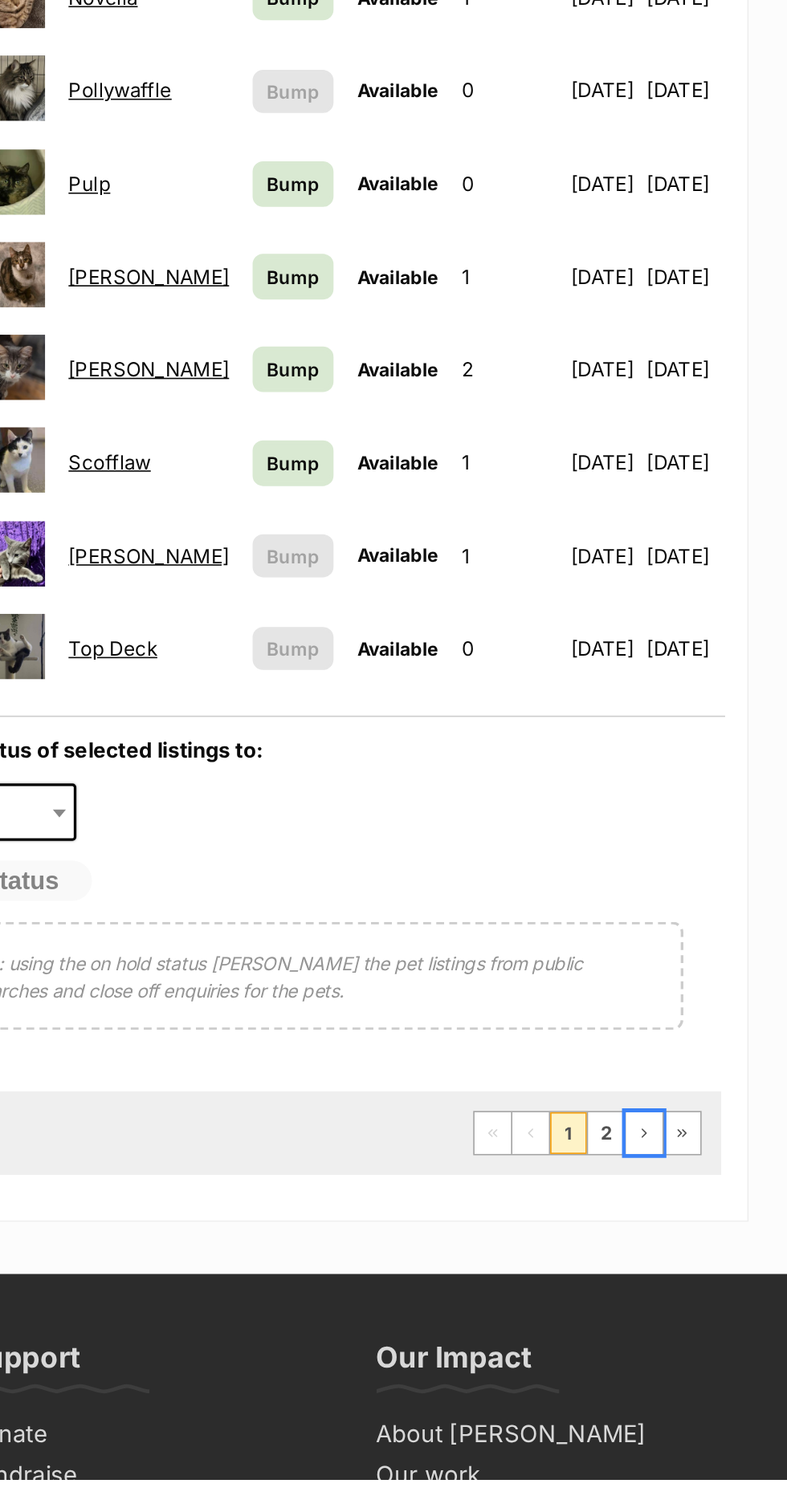
scroll to position [628, 0]
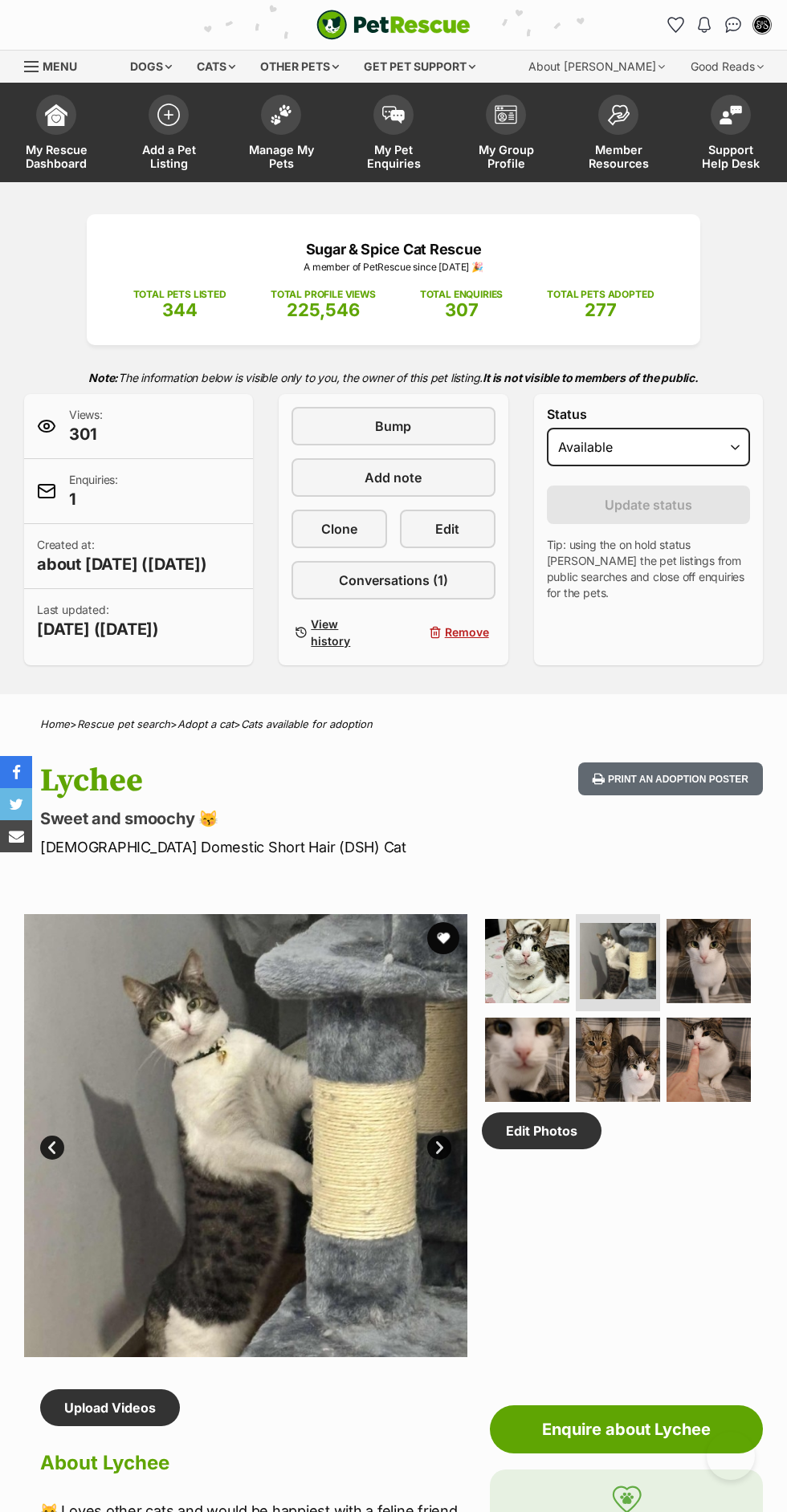
click at [713, 981] on img at bounding box center [708, 961] width 84 height 84
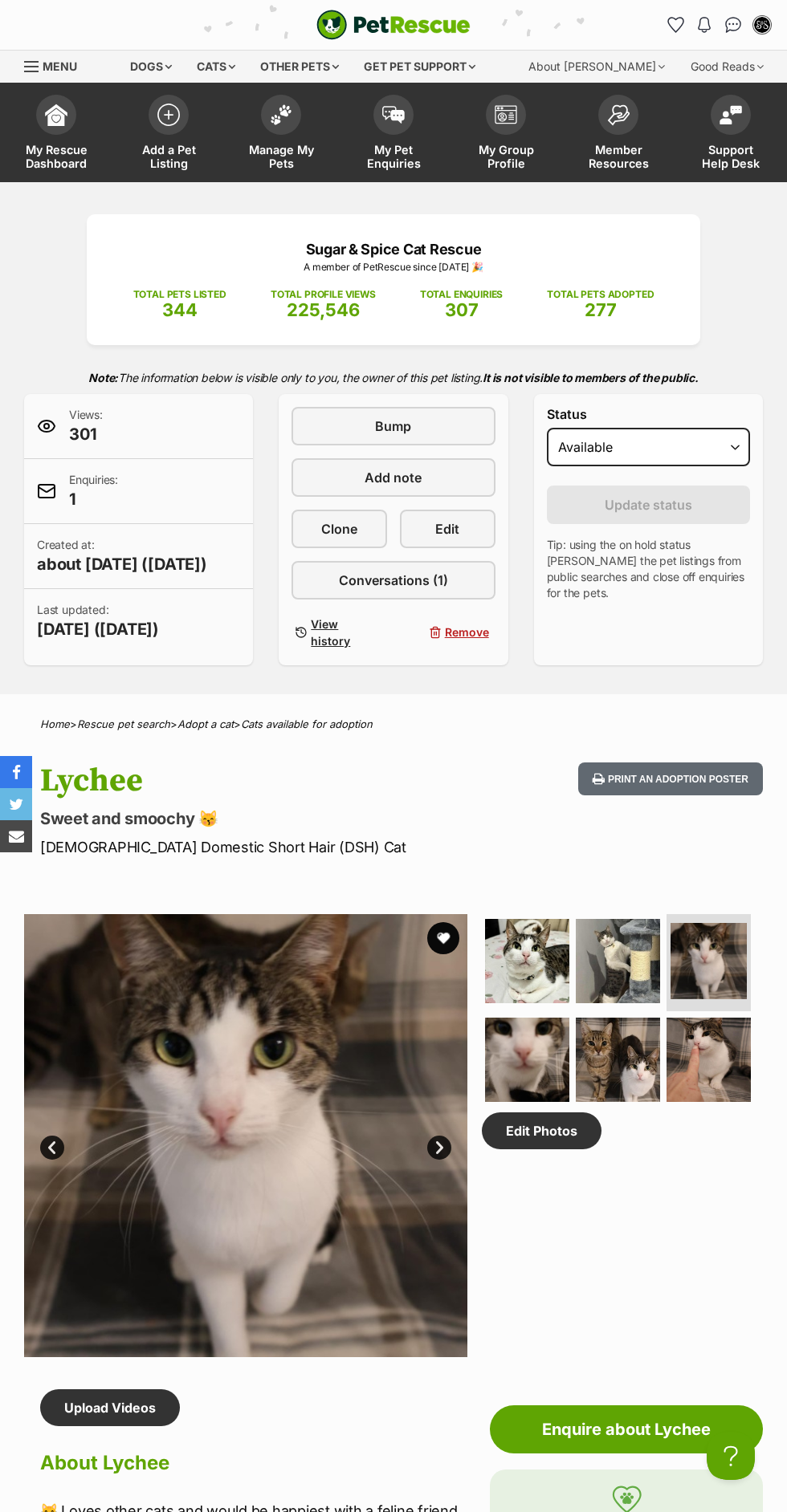
click at [551, 1077] on img at bounding box center [527, 1060] width 84 height 84
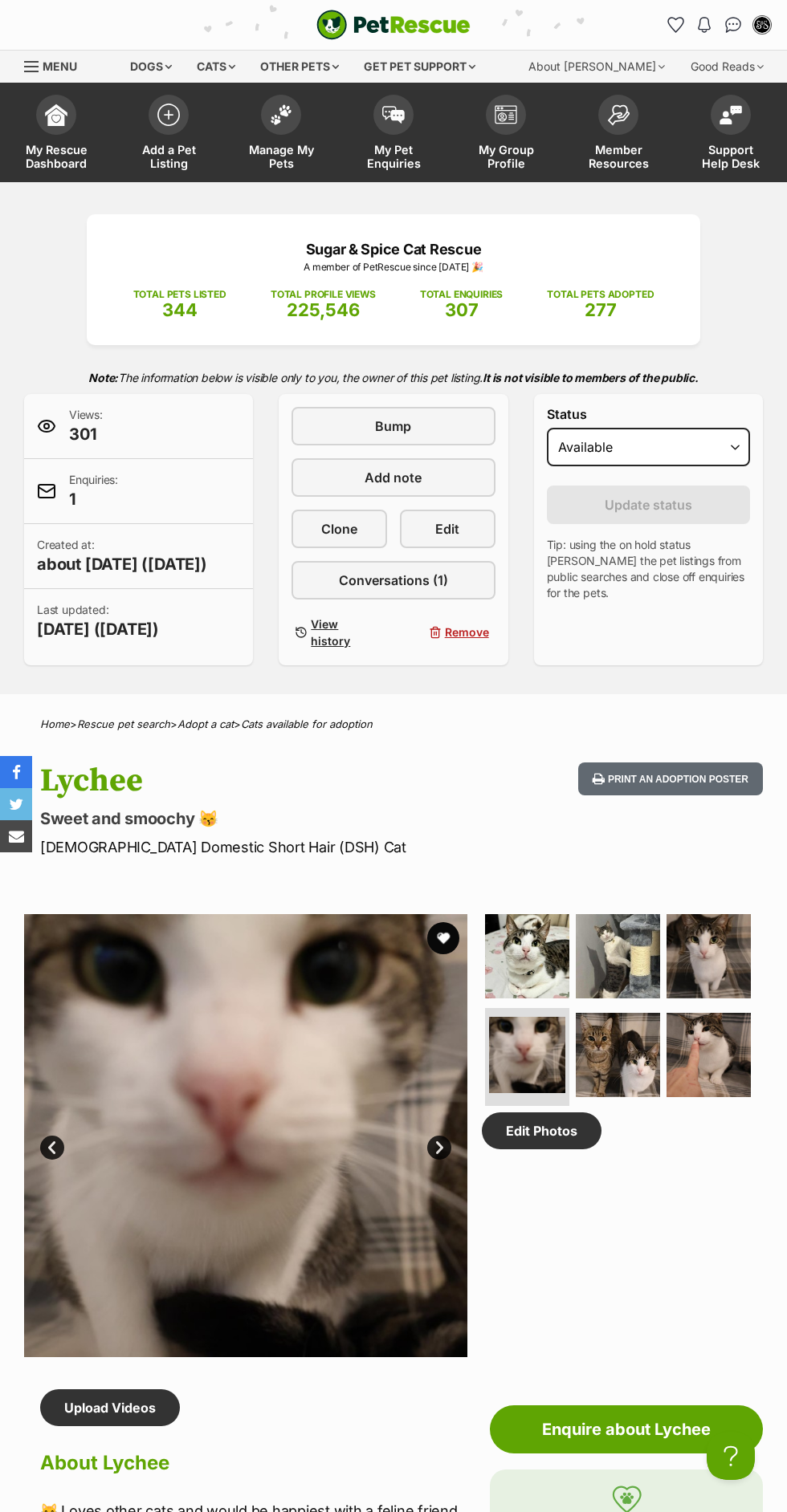
click at [642, 1067] on img at bounding box center [617, 1054] width 84 height 84
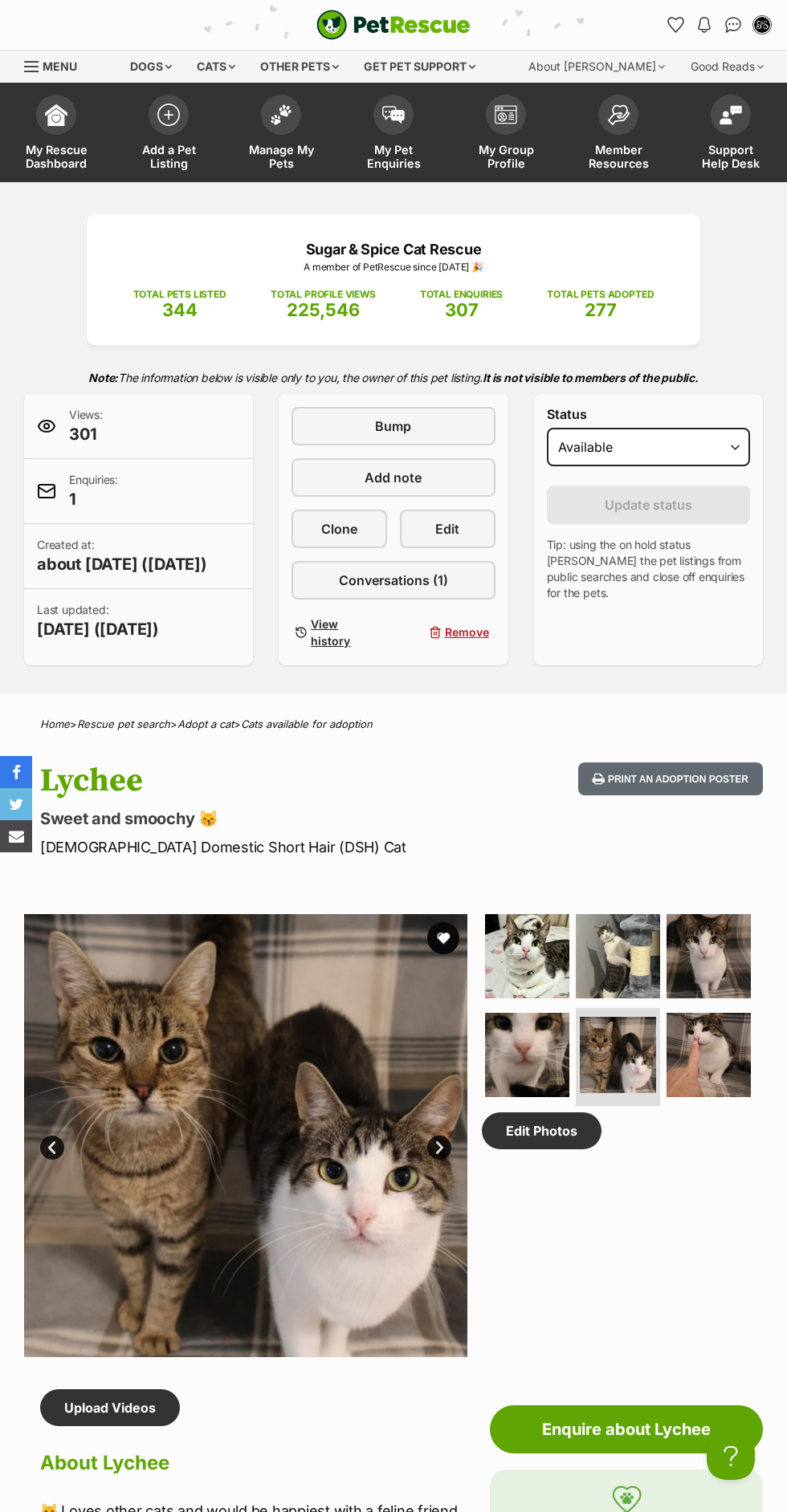
click at [727, 1075] on img at bounding box center [708, 1054] width 84 height 84
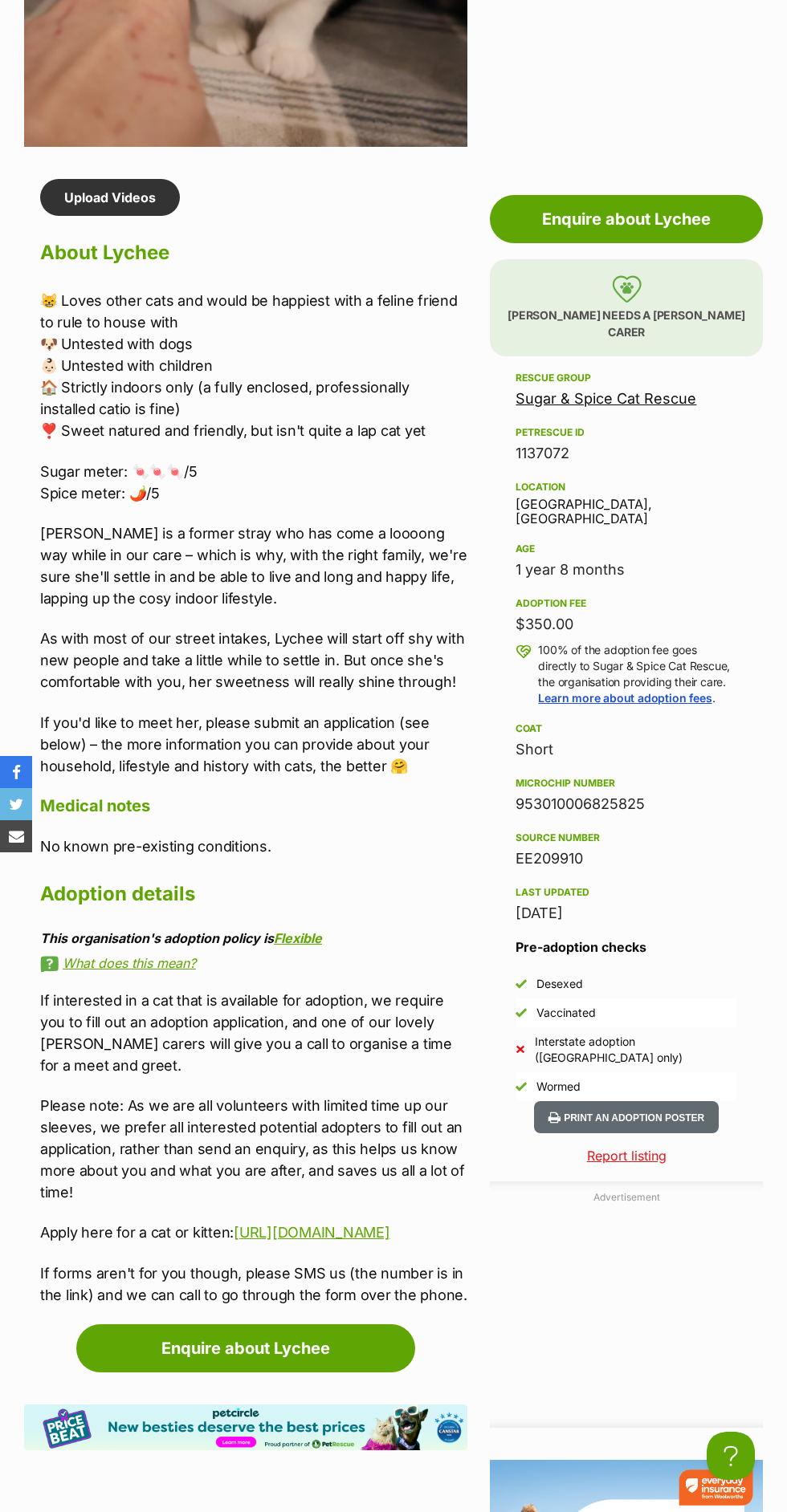
scroll to position [1386, 0]
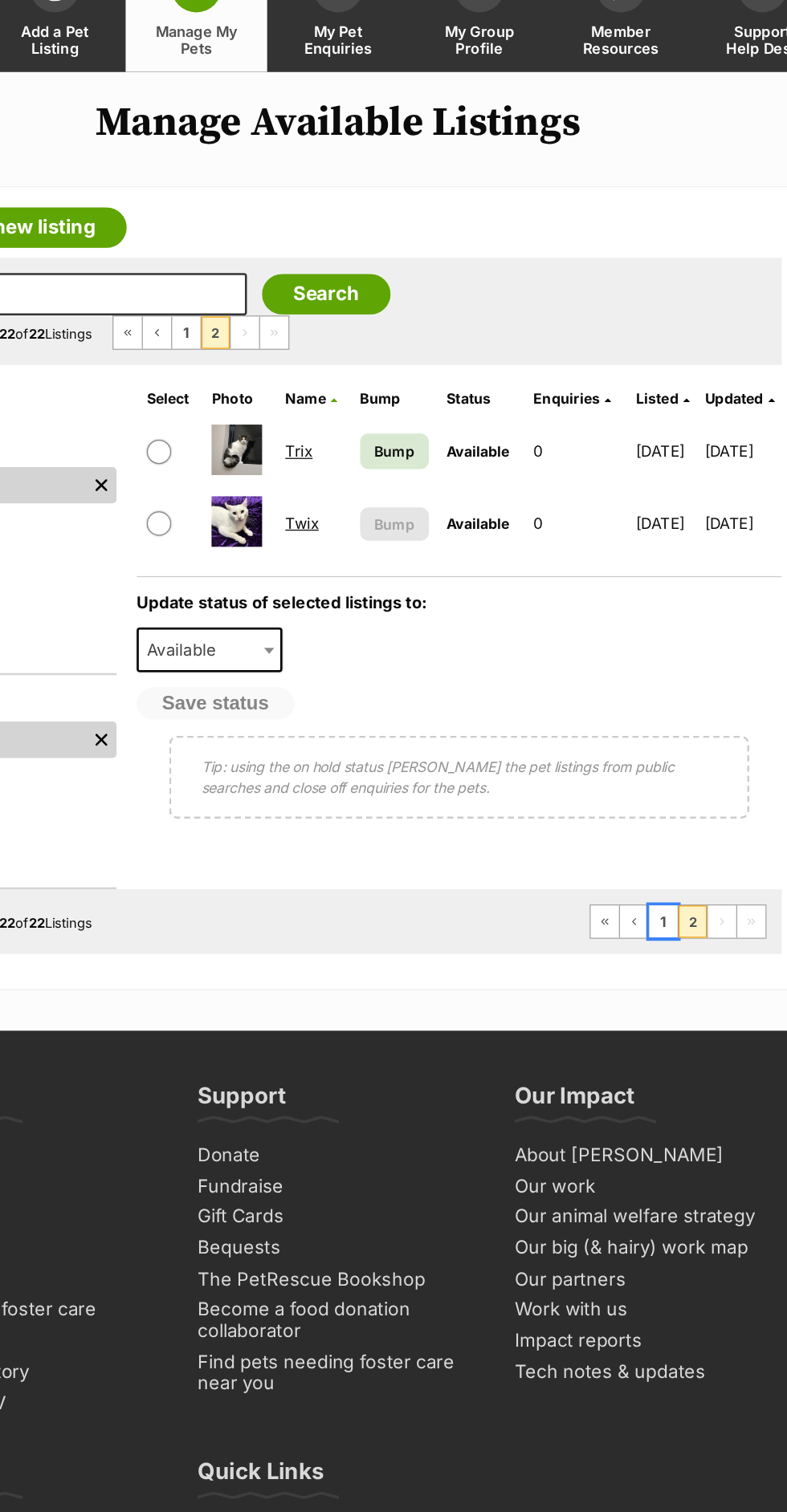
click at [652, 855] on link "1" at bounding box center [651, 855] width 22 height 26
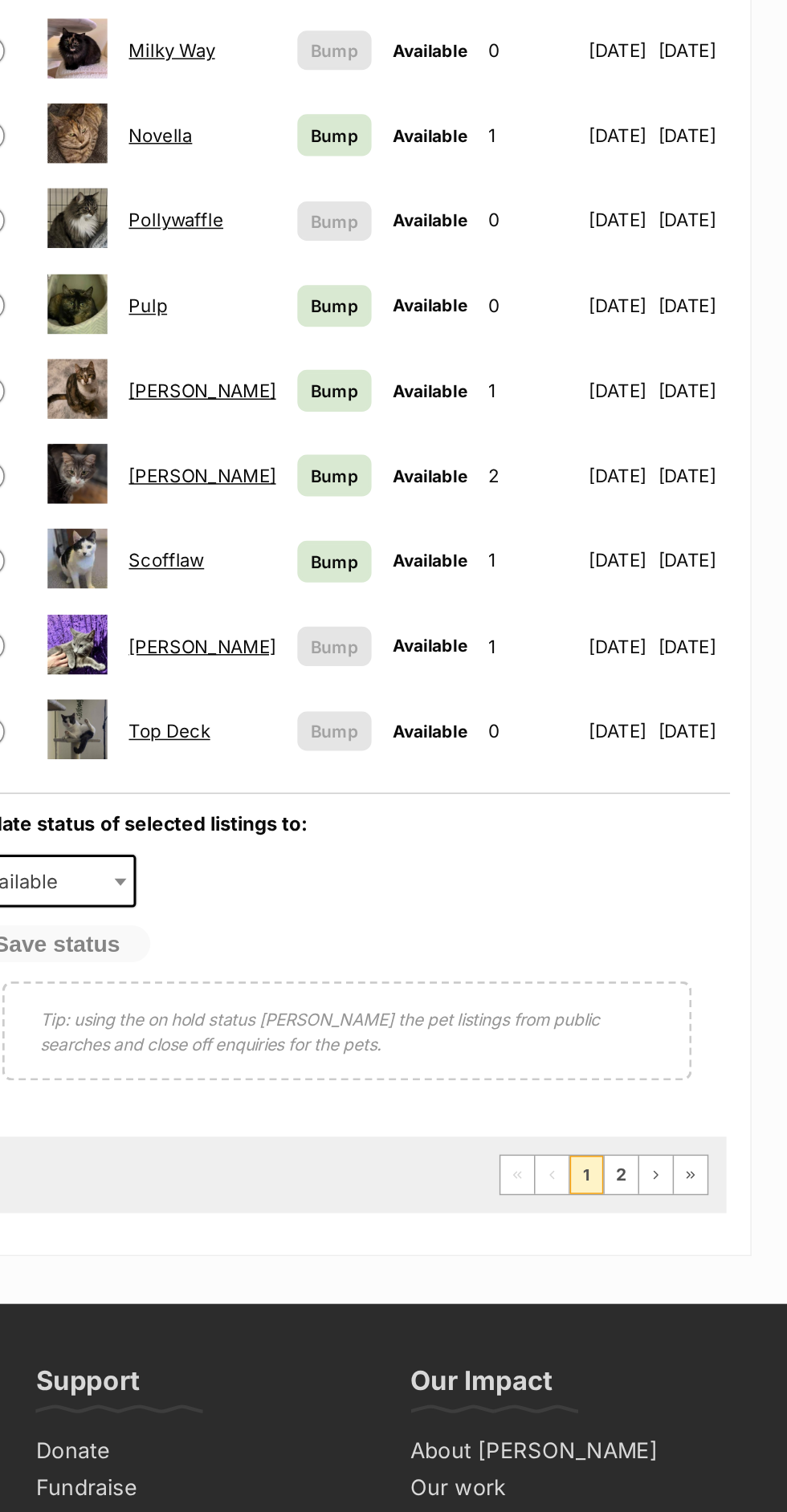
scroll to position [570, 0]
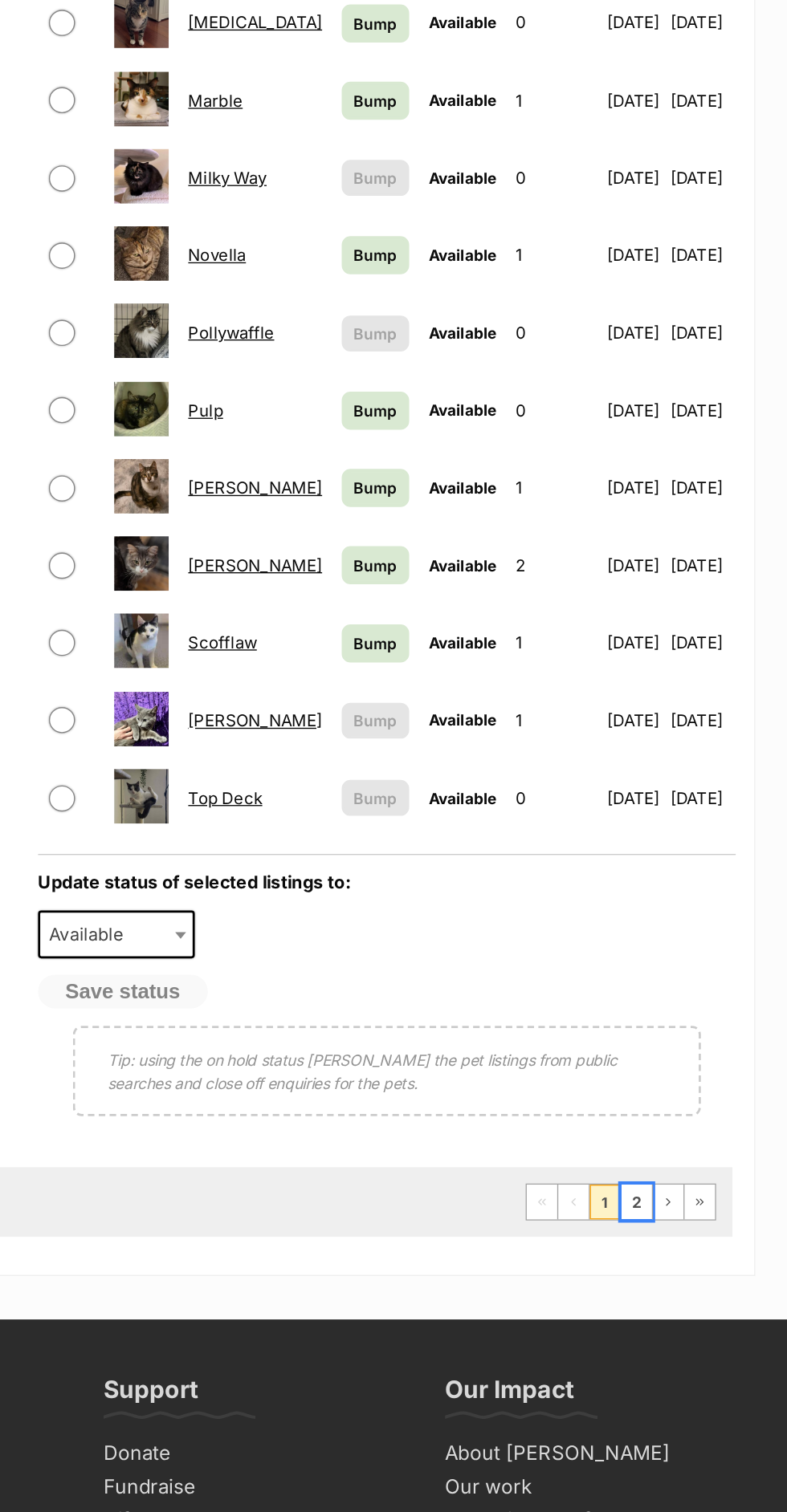
click at [672, 1273] on link "2" at bounding box center [674, 1283] width 22 height 26
